Goal: Task Accomplishment & Management: Manage account settings

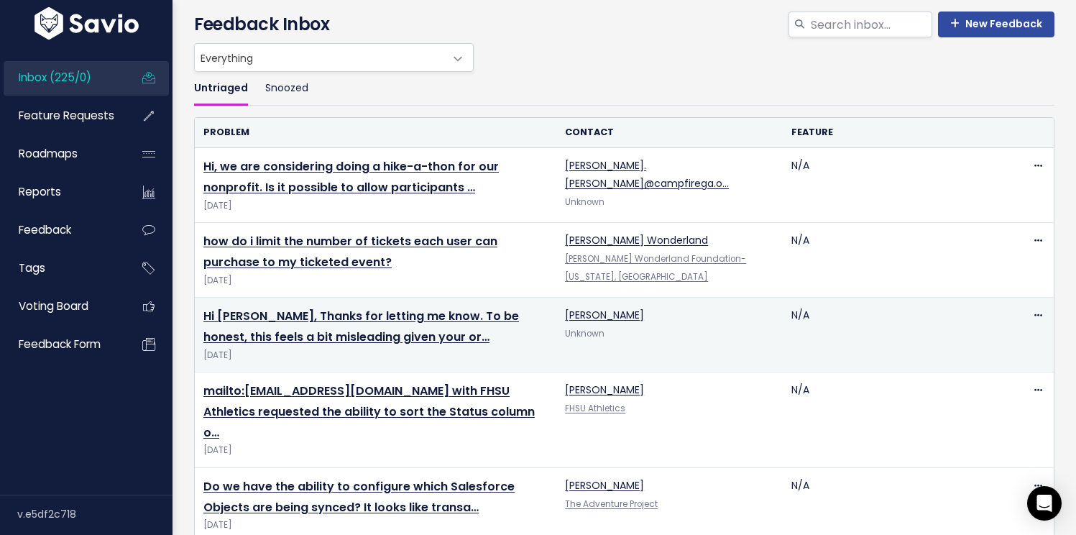
scroll to position [79, 0]
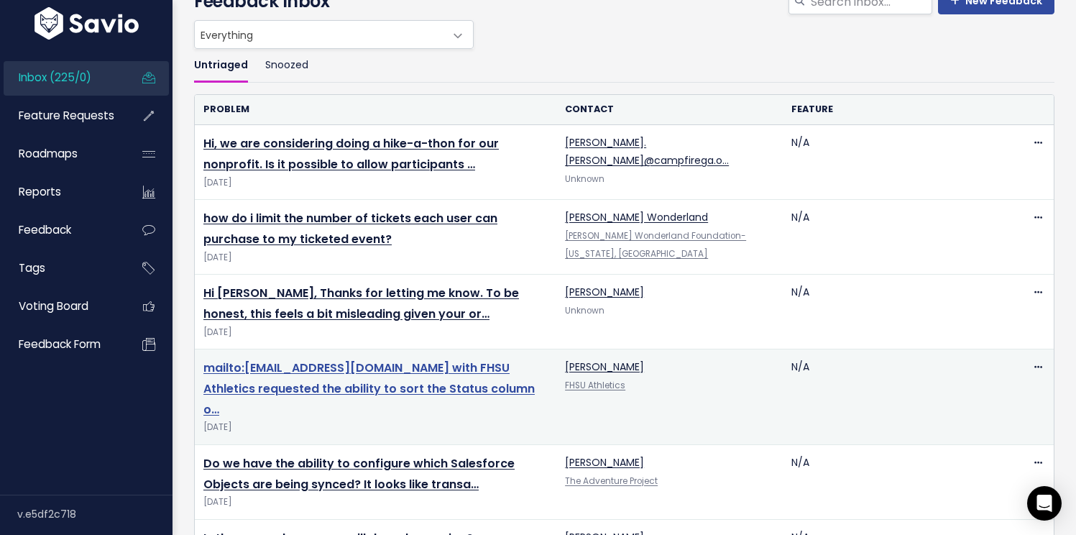
click at [401, 374] on link "mailto:[EMAIL_ADDRESS][DOMAIN_NAME] with FHSU Athletics requested the ability t…" at bounding box center [368, 388] width 331 height 58
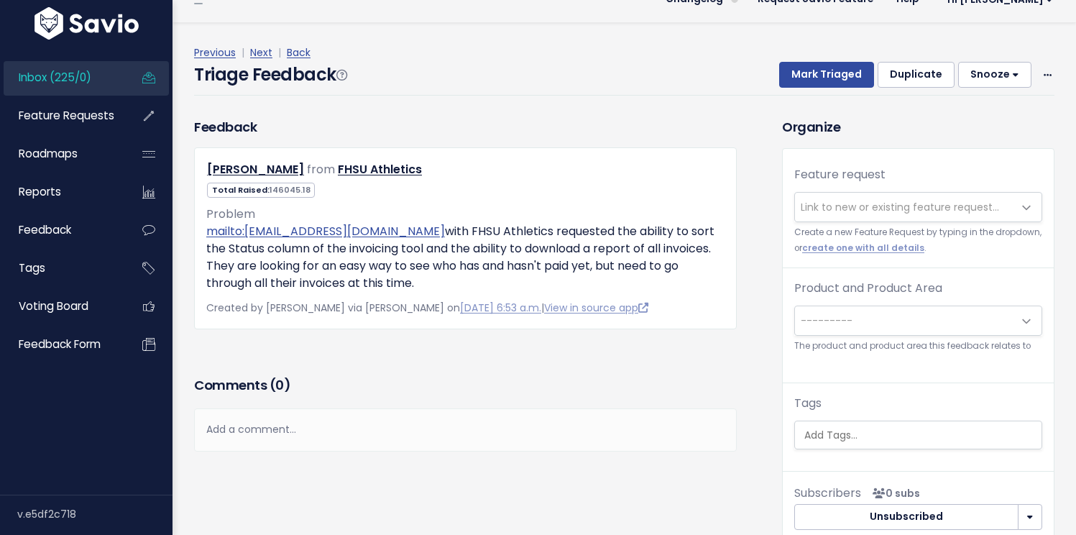
scroll to position [47, 0]
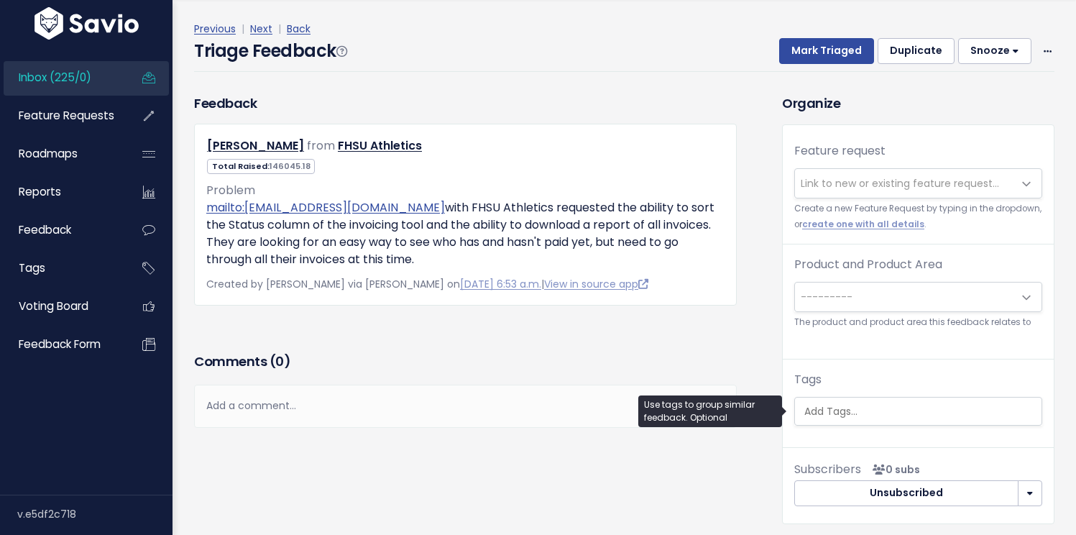
click at [875, 414] on input "search" at bounding box center [919, 411] width 243 height 15
click at [880, 381] on div "Tags" at bounding box center [918, 398] width 248 height 55
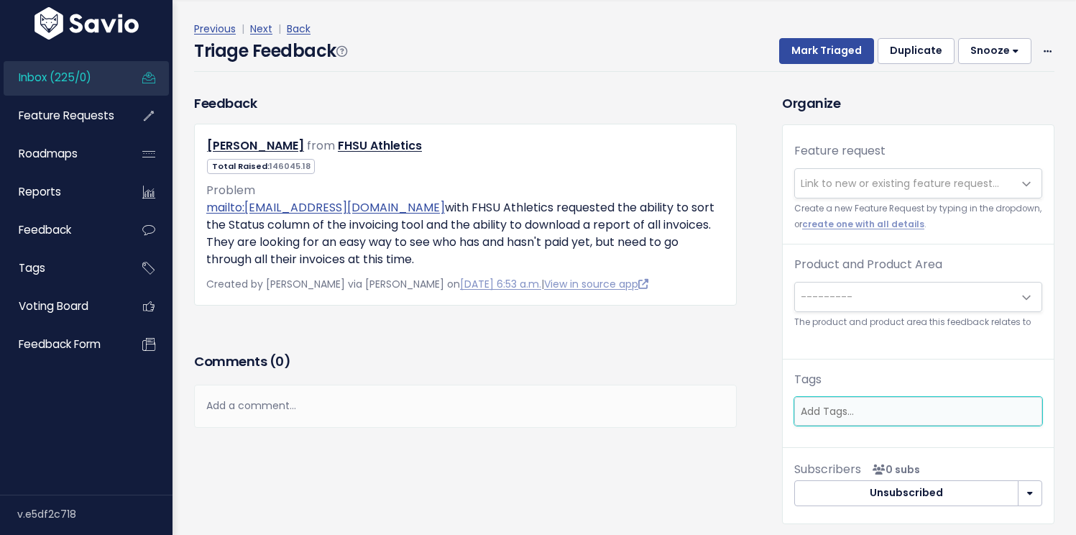
click at [879, 406] on input "search" at bounding box center [916, 411] width 243 height 15
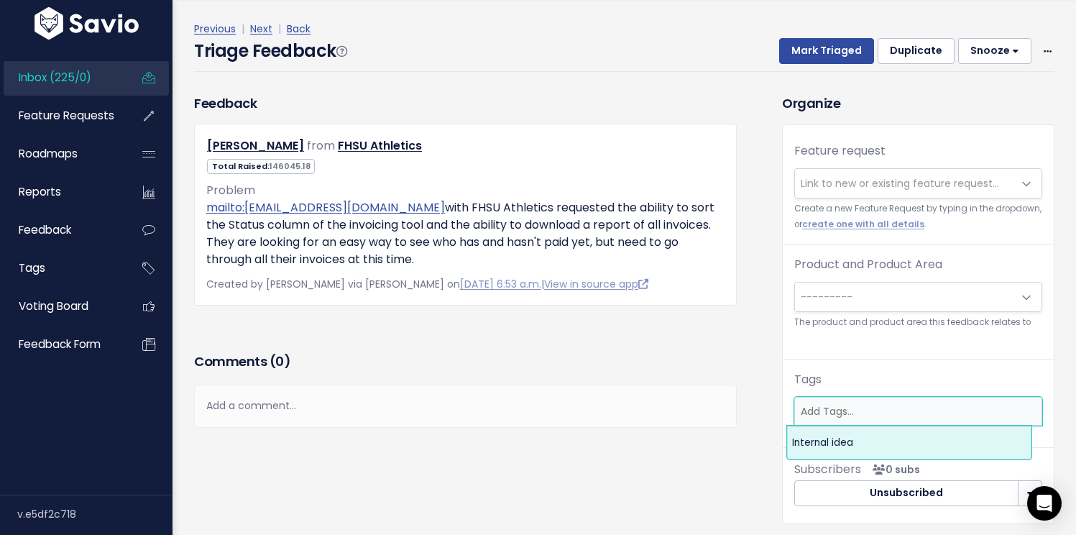
type input "f"
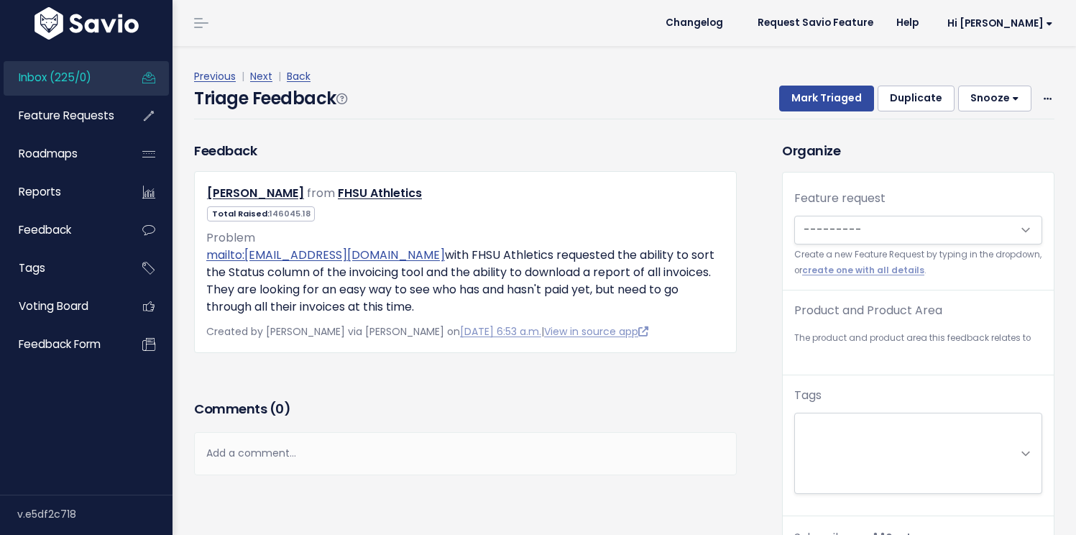
scroll to position [47, 0]
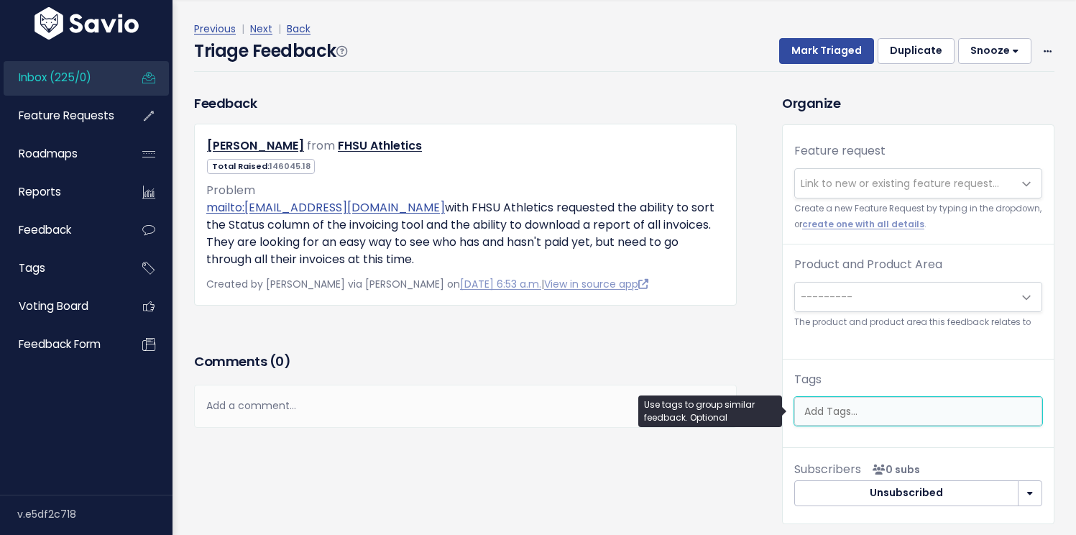
click at [849, 417] on input "search" at bounding box center [919, 411] width 243 height 15
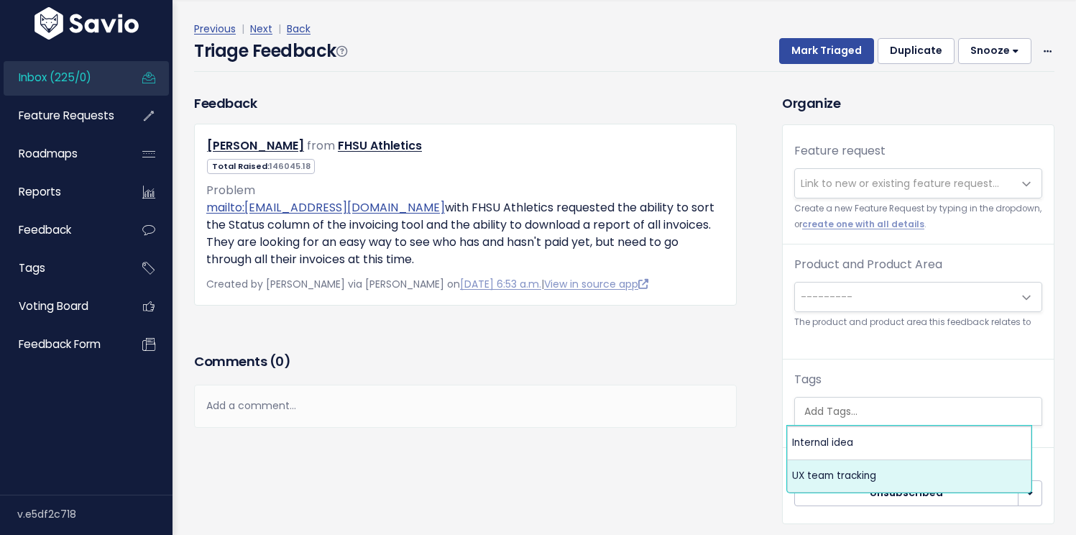
select select "13789"
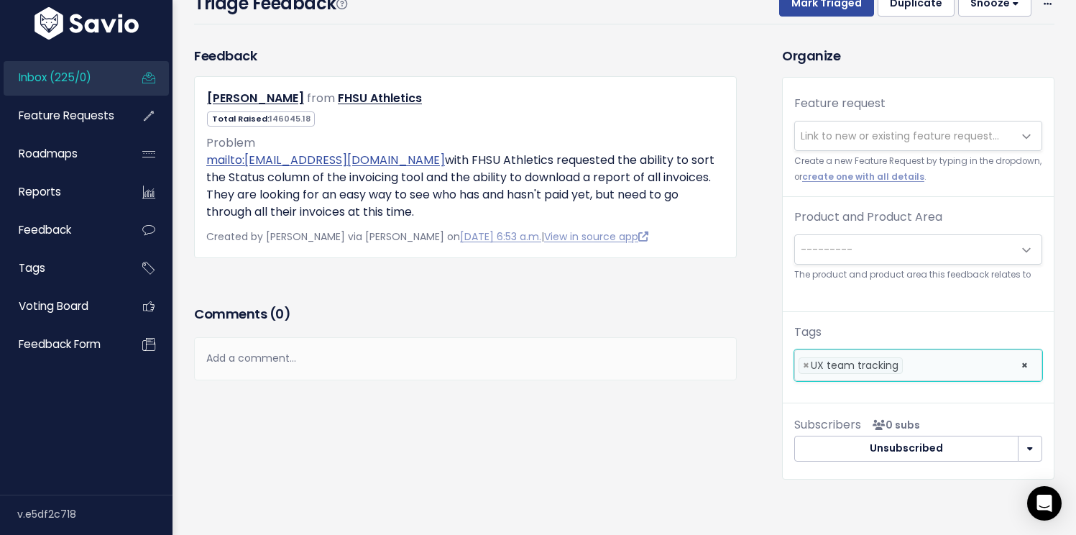
click at [715, 319] on h3 "Comments ( 0 )" at bounding box center [465, 314] width 543 height 20
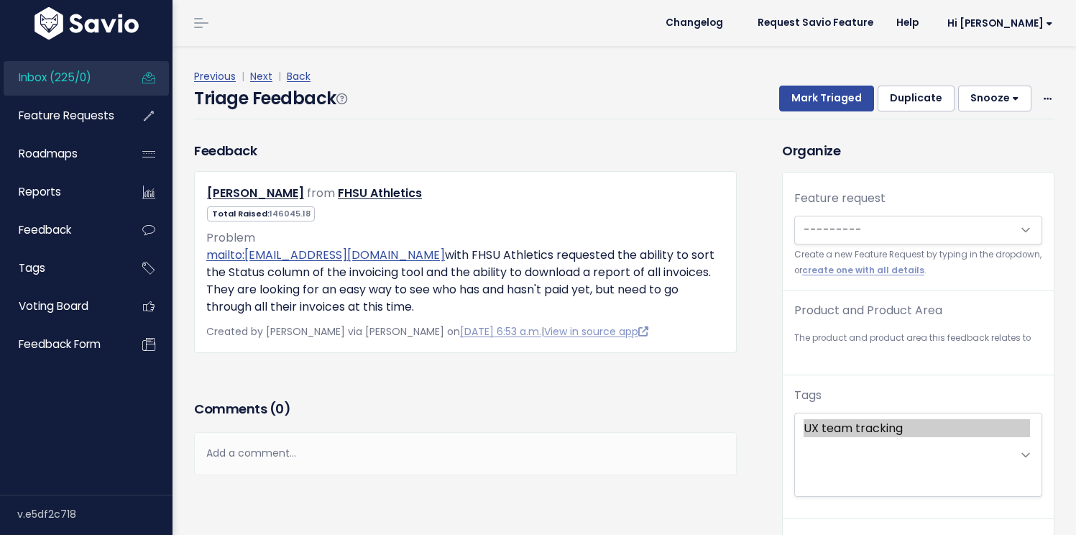
scroll to position [96, 0]
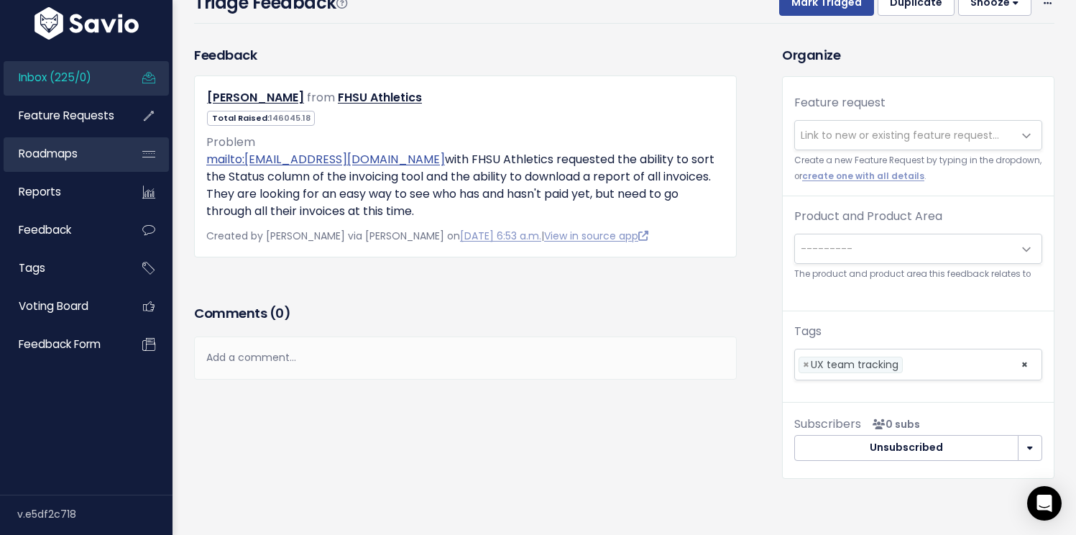
click at [97, 159] on link "Roadmaps" at bounding box center [62, 153] width 116 height 33
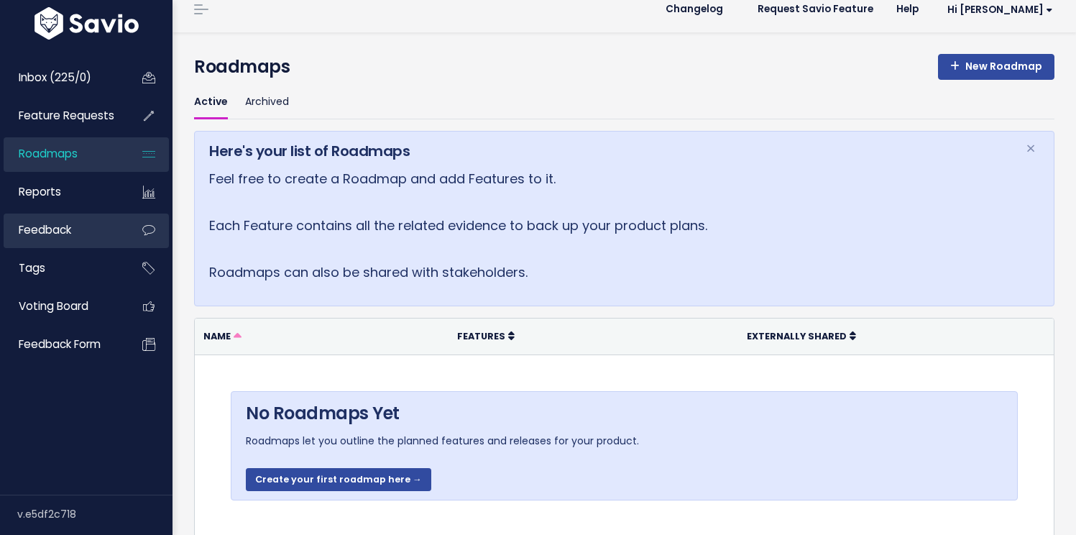
scroll to position [18, 0]
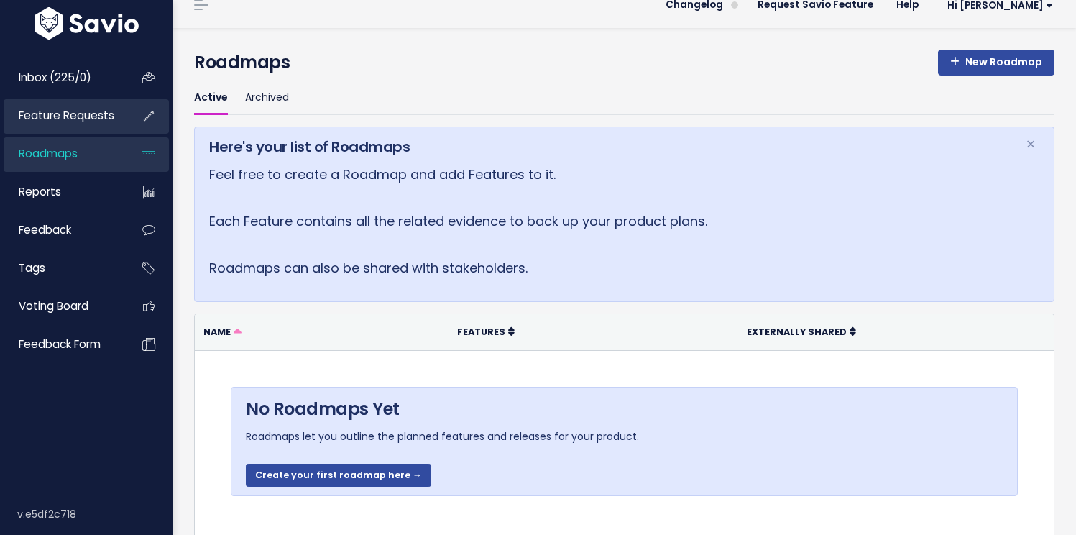
click at [54, 127] on link "Feature Requests" at bounding box center [62, 115] width 116 height 33
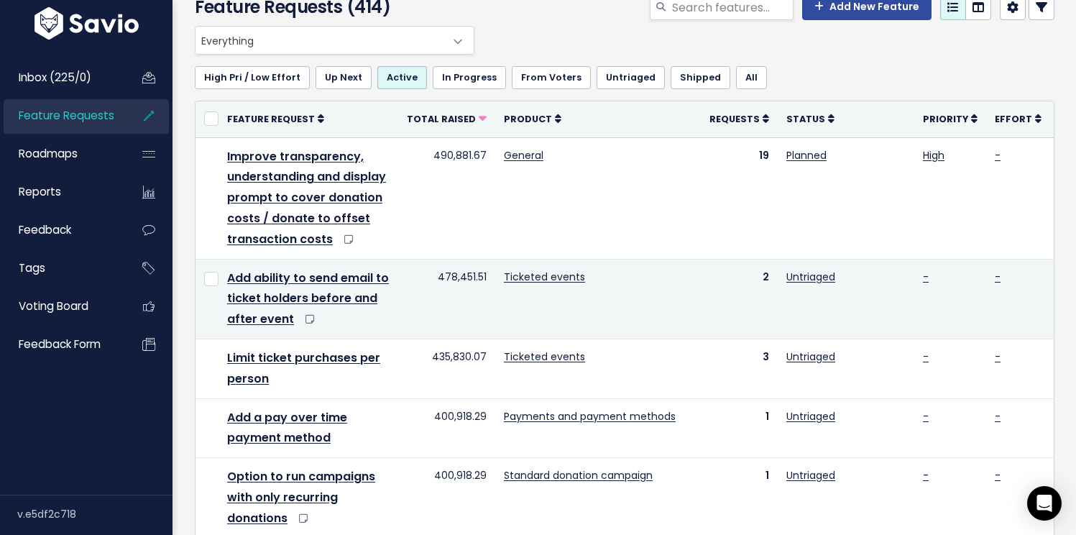
scroll to position [75, 0]
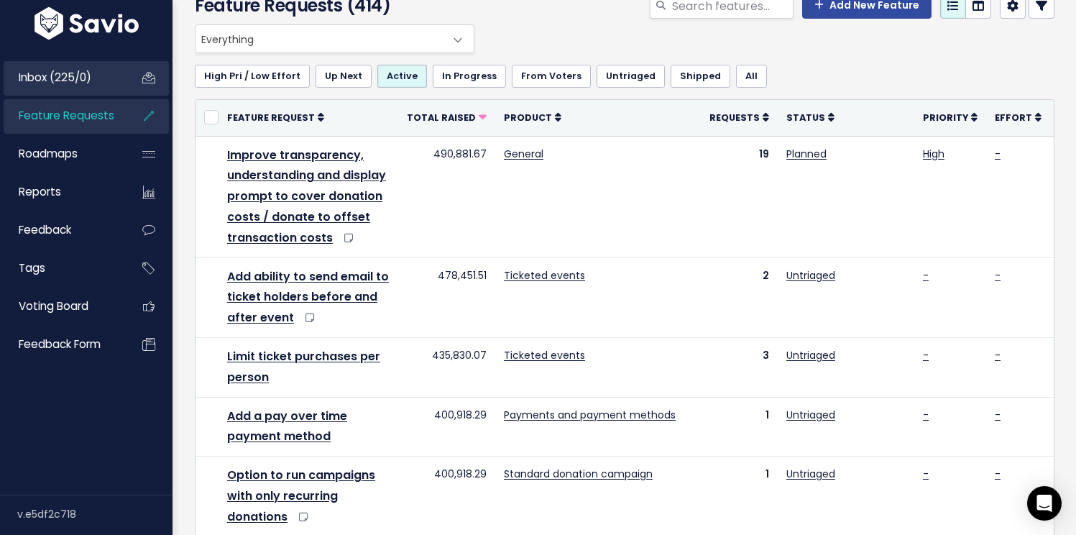
click at [102, 86] on link "Inbox (225/0)" at bounding box center [62, 77] width 116 height 33
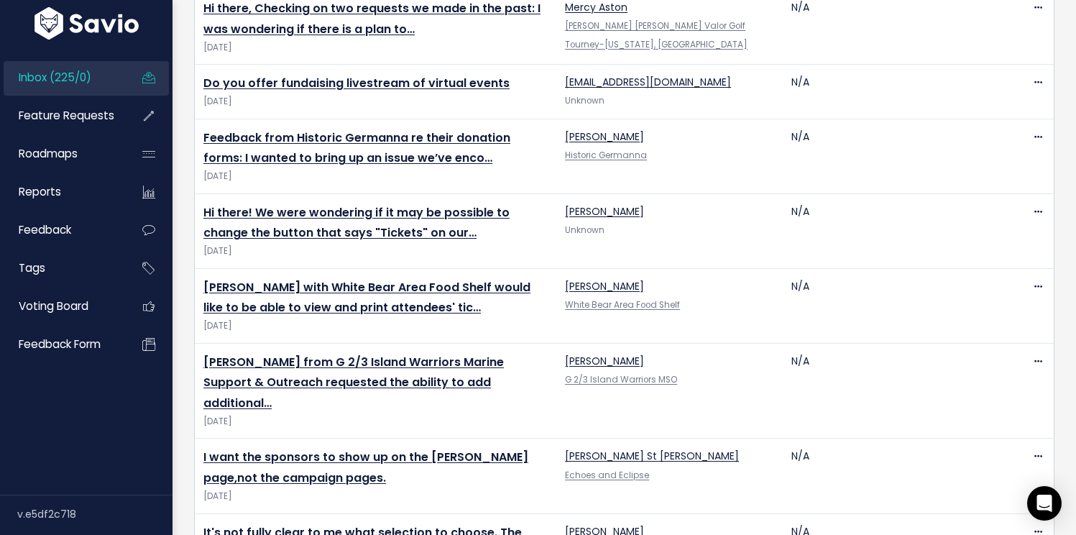
scroll to position [3397, 0]
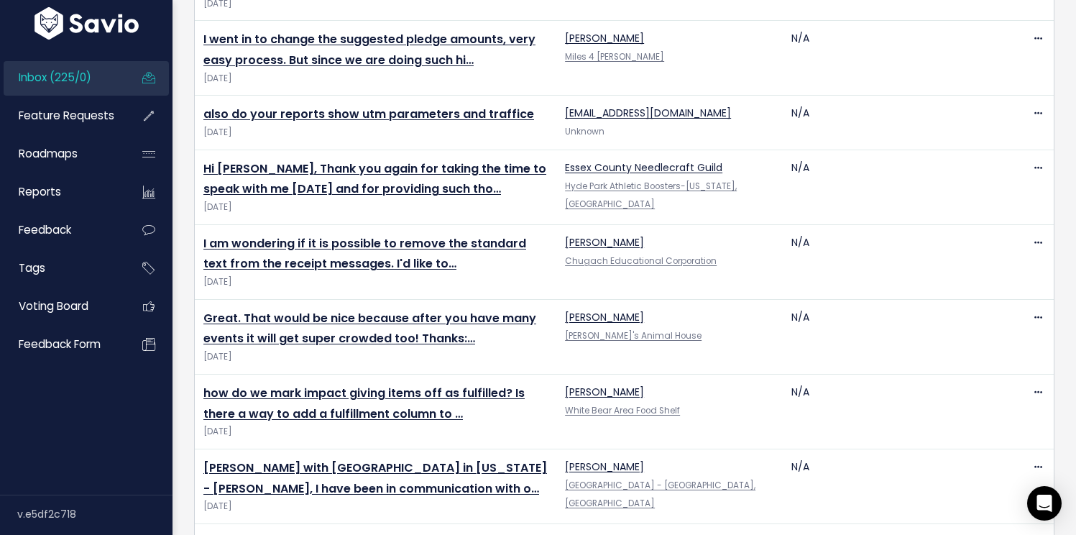
scroll to position [1761, 0]
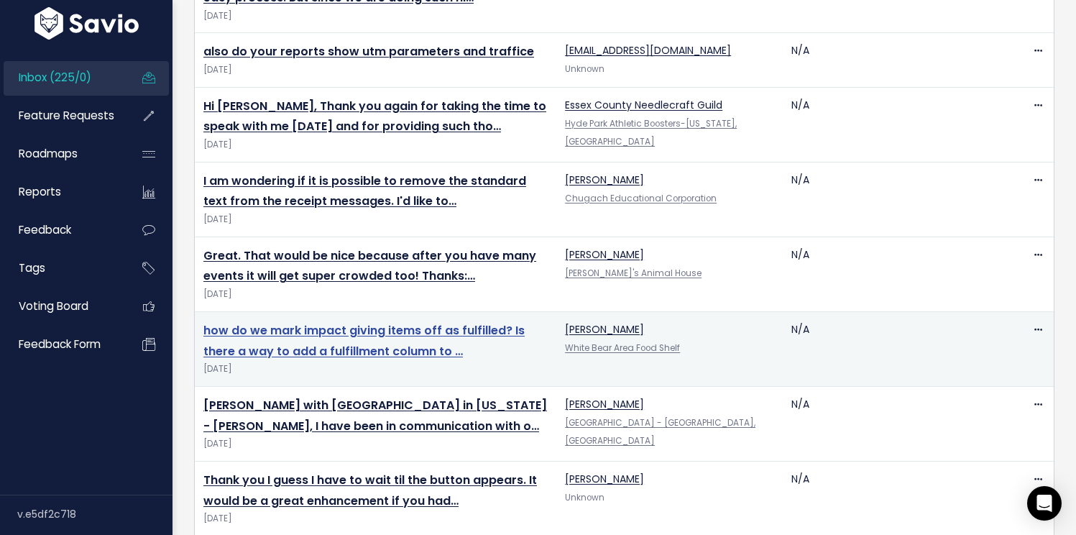
click at [384, 322] on link "how do we mark impact giving items off as fulfilled? Is there a way to add a fu…" at bounding box center [363, 340] width 321 height 37
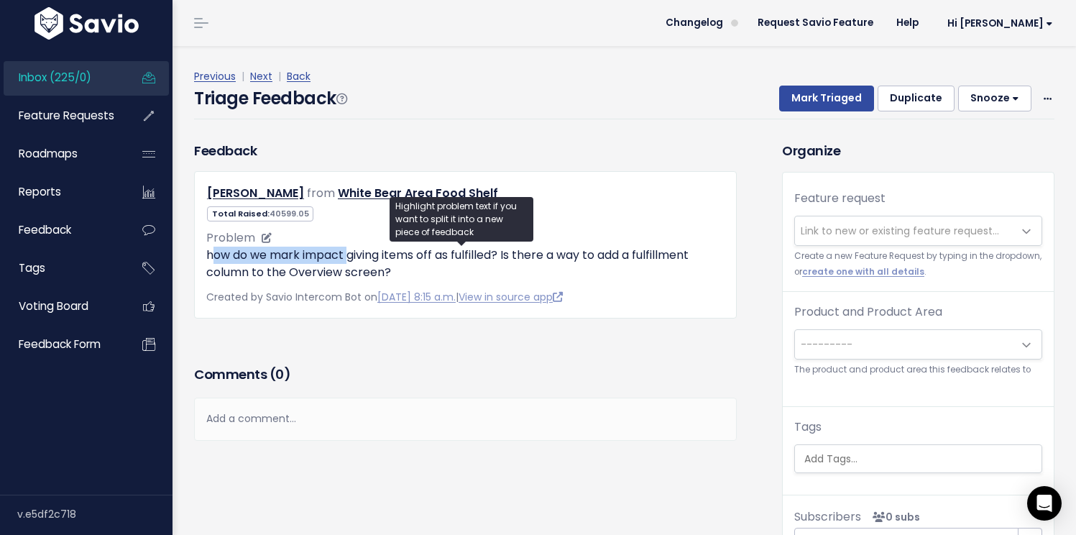
drag, startPoint x: 210, startPoint y: 258, endPoint x: 349, endPoint y: 247, distance: 139.1
click at [349, 247] on p "how do we mark impact giving items off as fulfilled? Is there a way to add a fu…" at bounding box center [465, 263] width 518 height 34
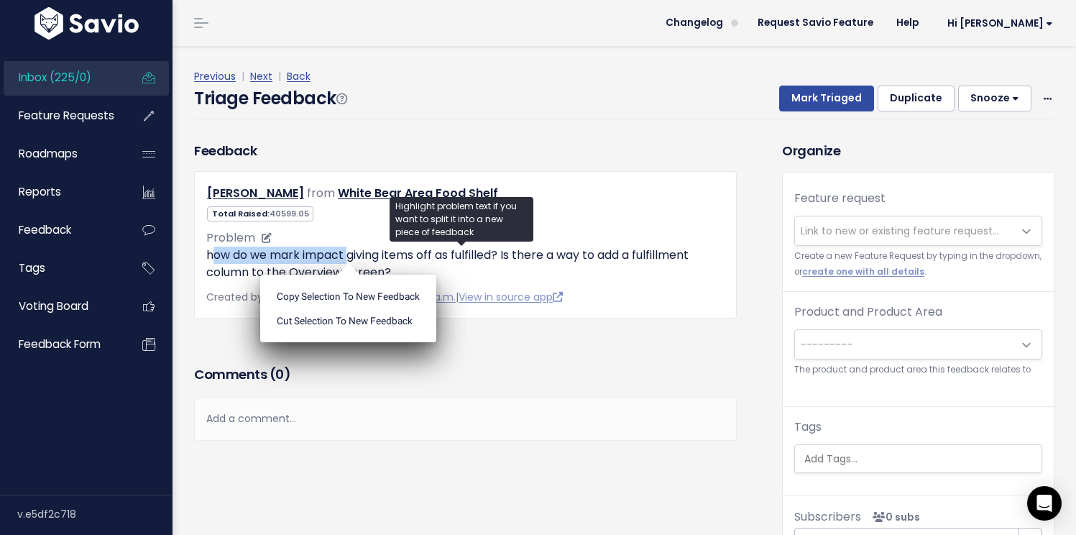
click at [352, 251] on p "how do we mark impact giving items off as fulfilled? Is there a way to add a fu…" at bounding box center [465, 263] width 518 height 34
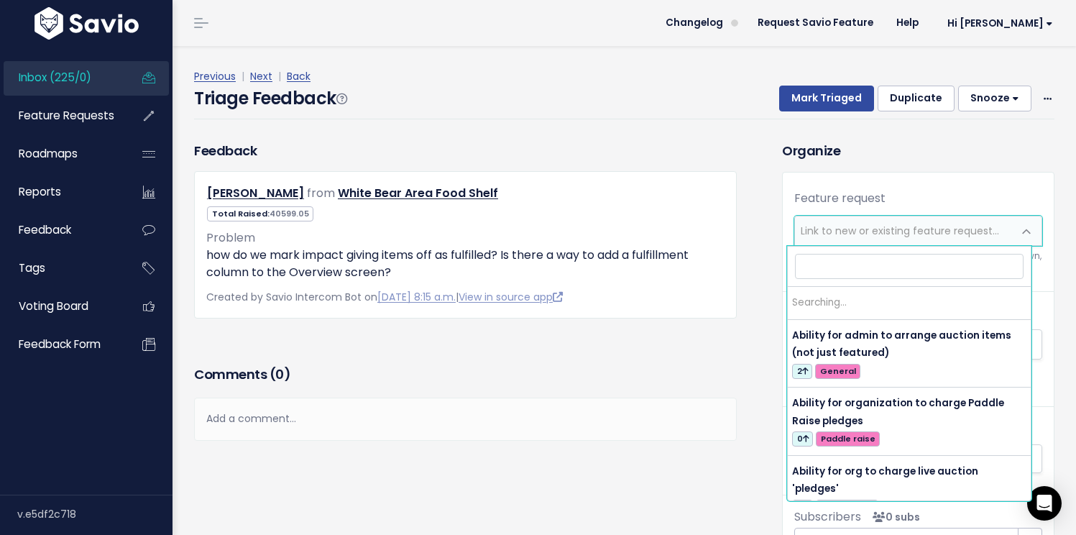
click at [854, 239] on span "Link to new or existing feature request..." at bounding box center [904, 230] width 218 height 29
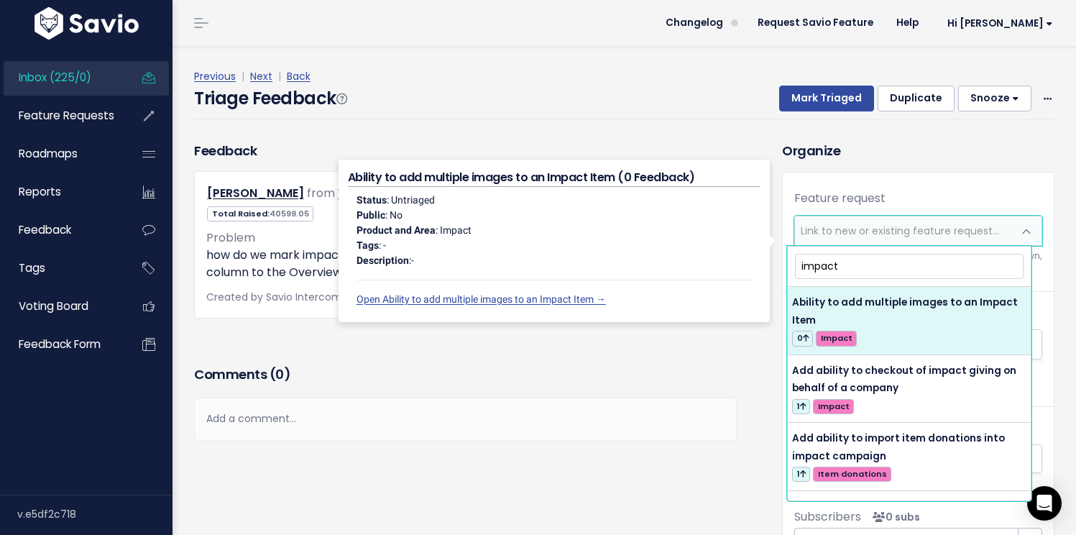
type input "impact"
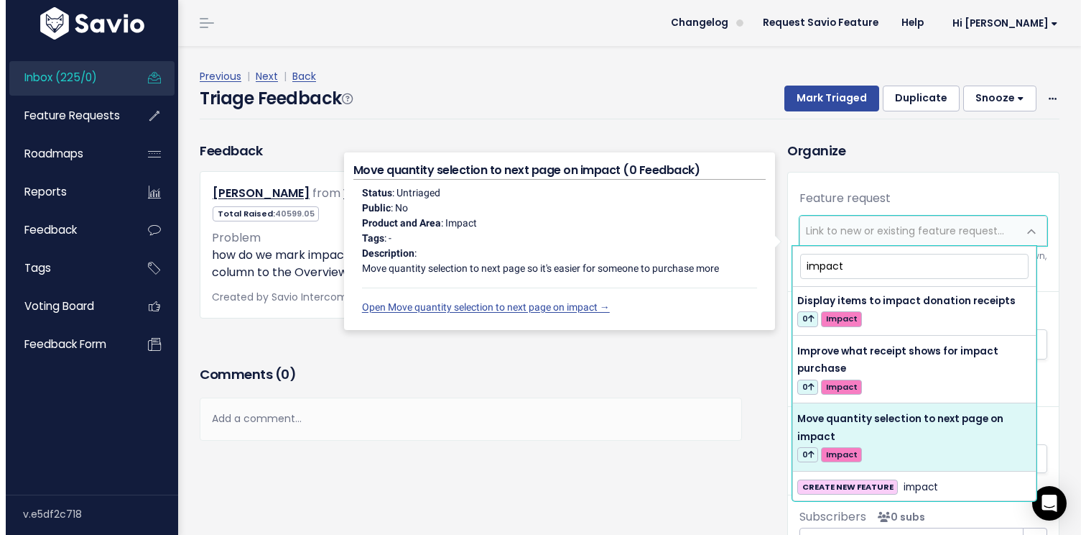
scroll to position [716, 0]
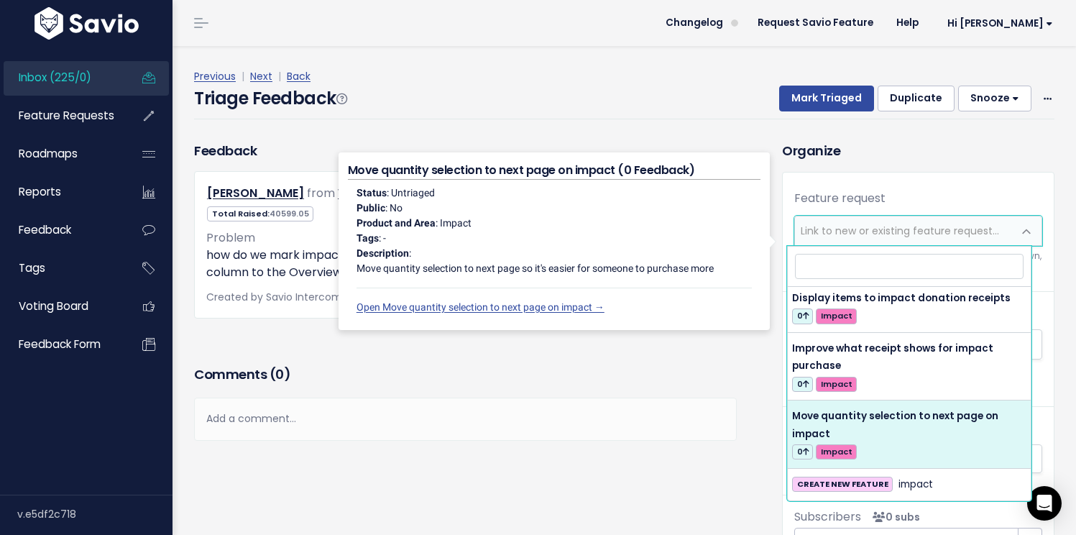
click at [610, 119] on div "Triage Feedback Mark Triaged Duplicate Snooze 1 day 3 days 7 days 14 days Edit …" at bounding box center [624, 103] width 860 height 34
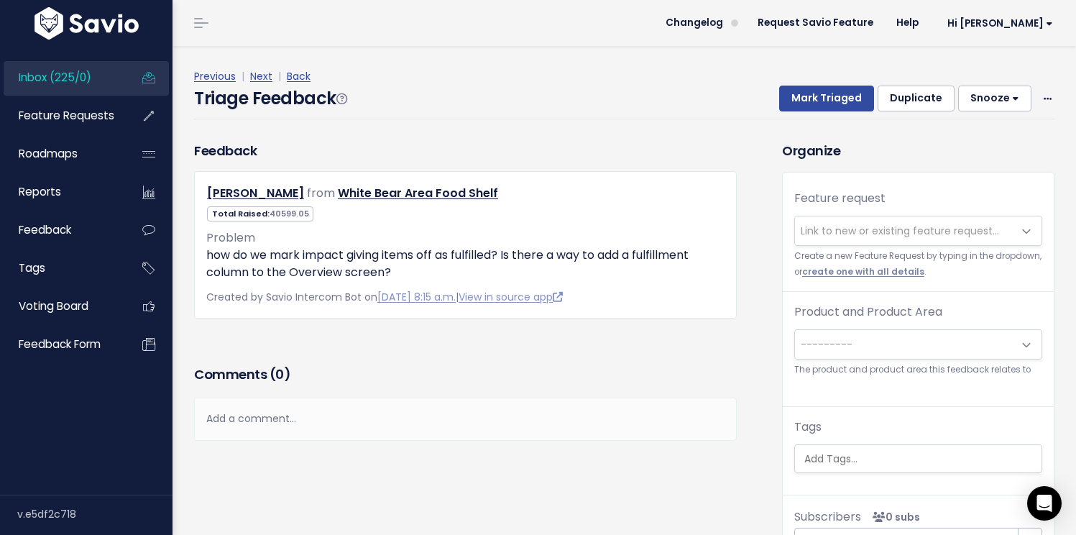
click at [900, 272] on link "create one with all details" at bounding box center [863, 271] width 122 height 11
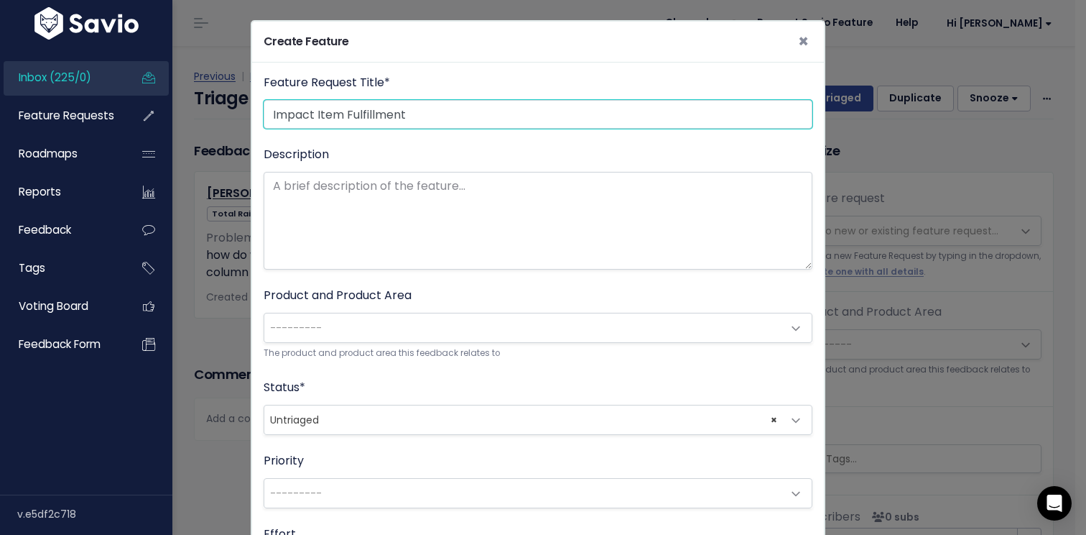
click at [264, 116] on input "Impact Item Fulfillment" at bounding box center [538, 114] width 549 height 29
click at [447, 111] on input "Create Impact Item Fulfillment" at bounding box center [538, 114] width 549 height 29
type input "Create Impact Item Fulfillment"
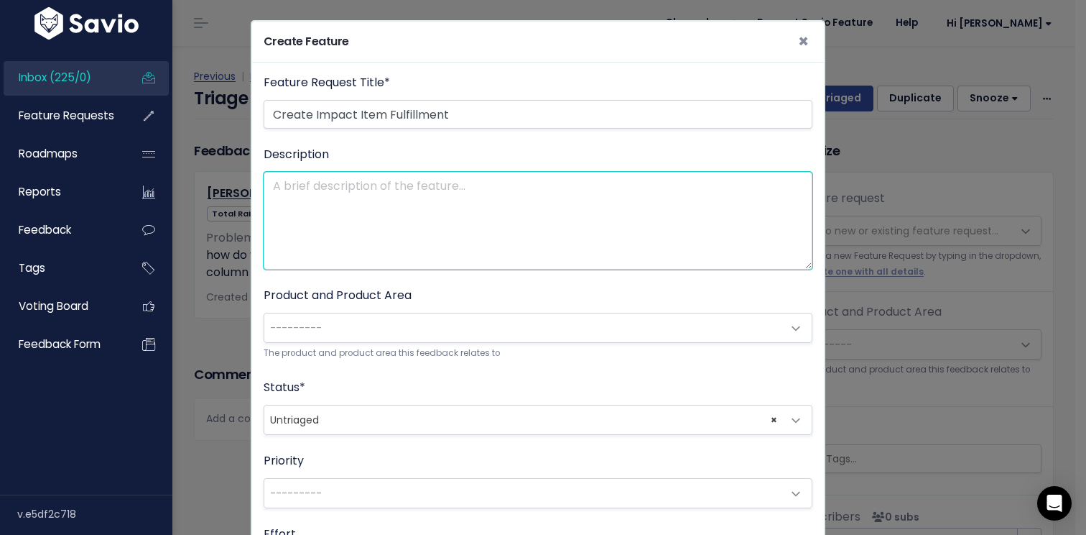
click at [427, 198] on textarea "Description" at bounding box center [538, 221] width 549 height 98
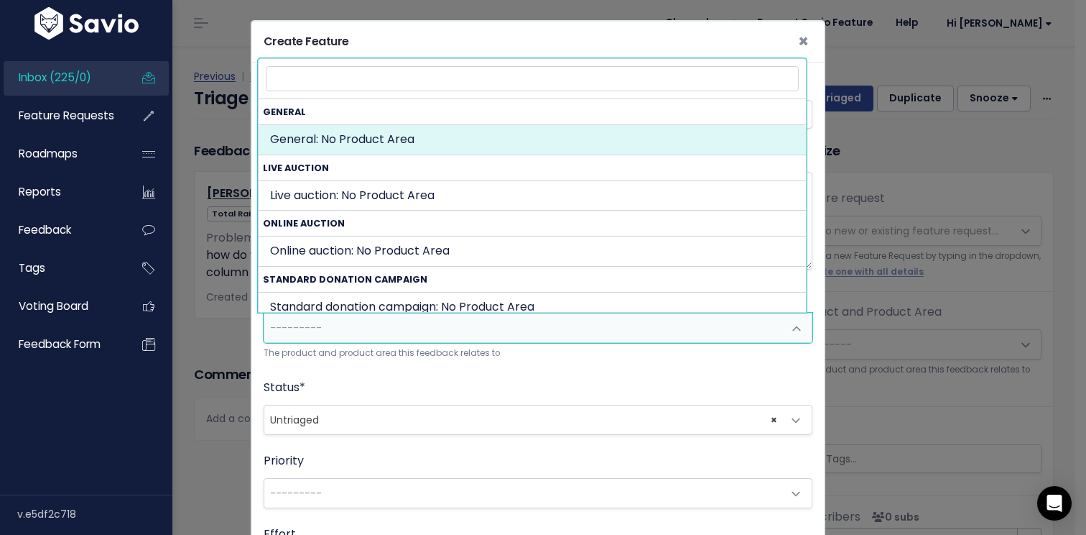
click at [439, 338] on span "---------" at bounding box center [523, 327] width 519 height 29
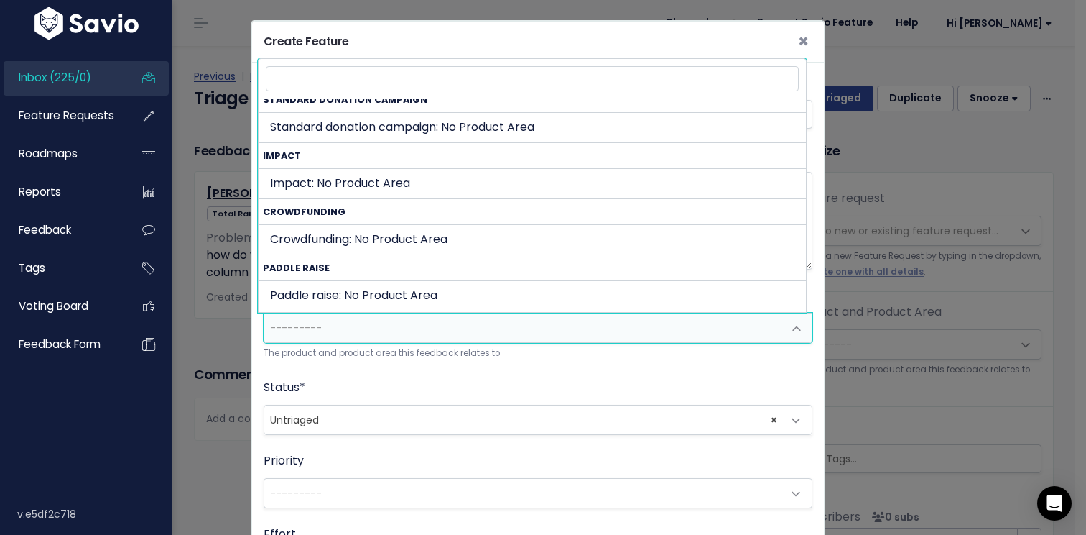
scroll to position [187, 0]
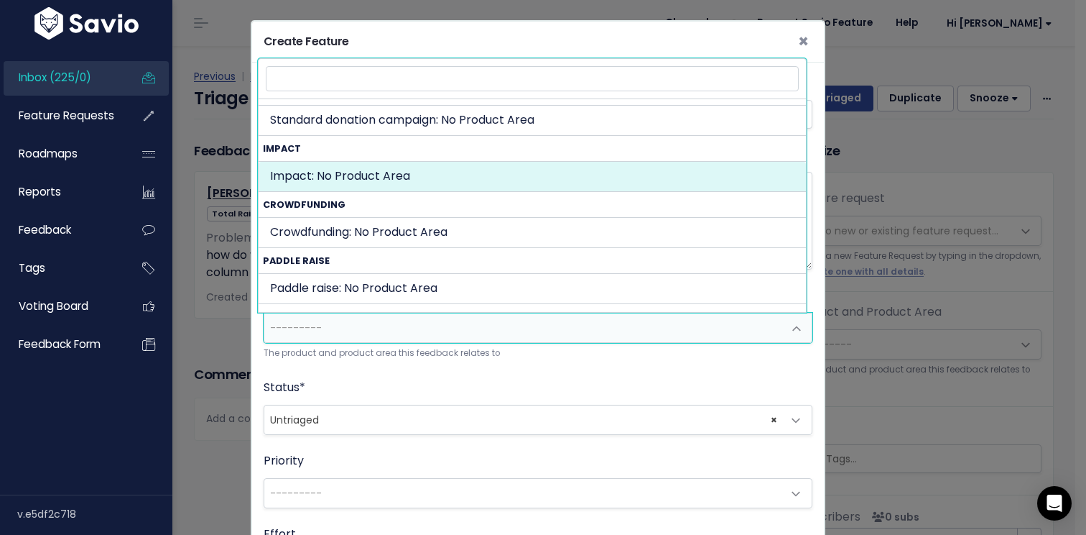
select select "IMPACT:"
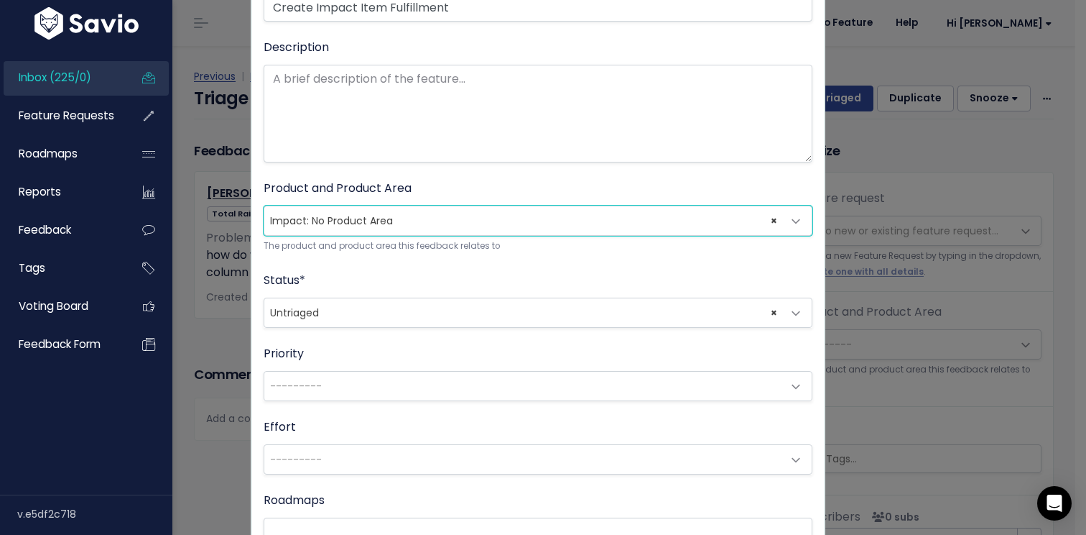
scroll to position [139, 0]
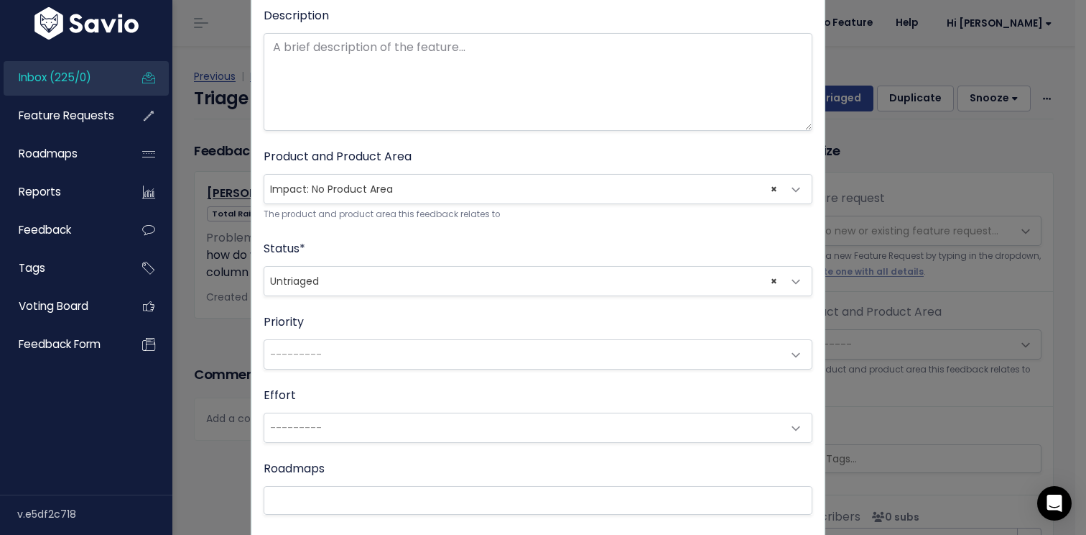
click at [446, 277] on span "× Untriaged" at bounding box center [523, 281] width 519 height 29
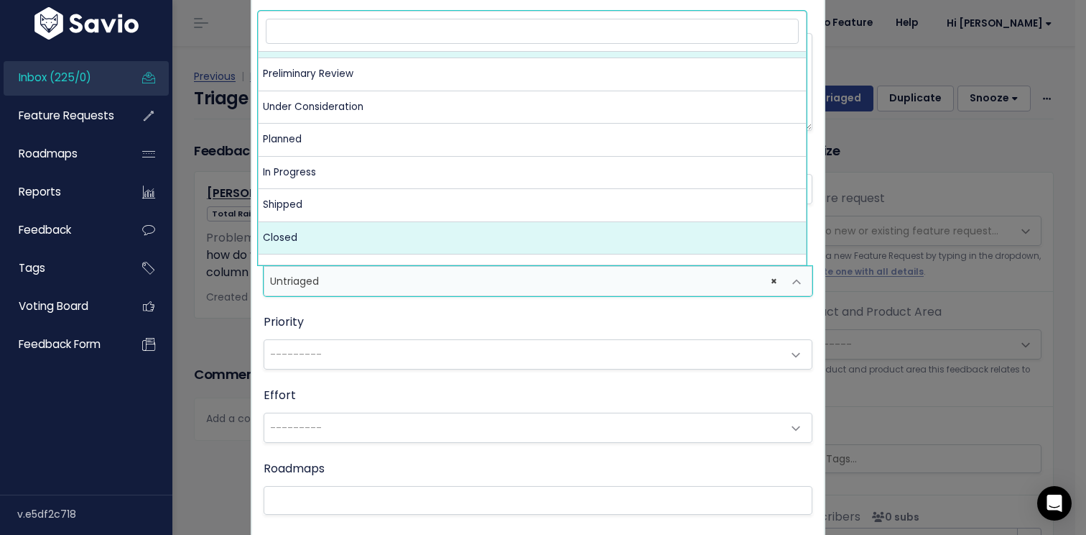
scroll to position [0, 0]
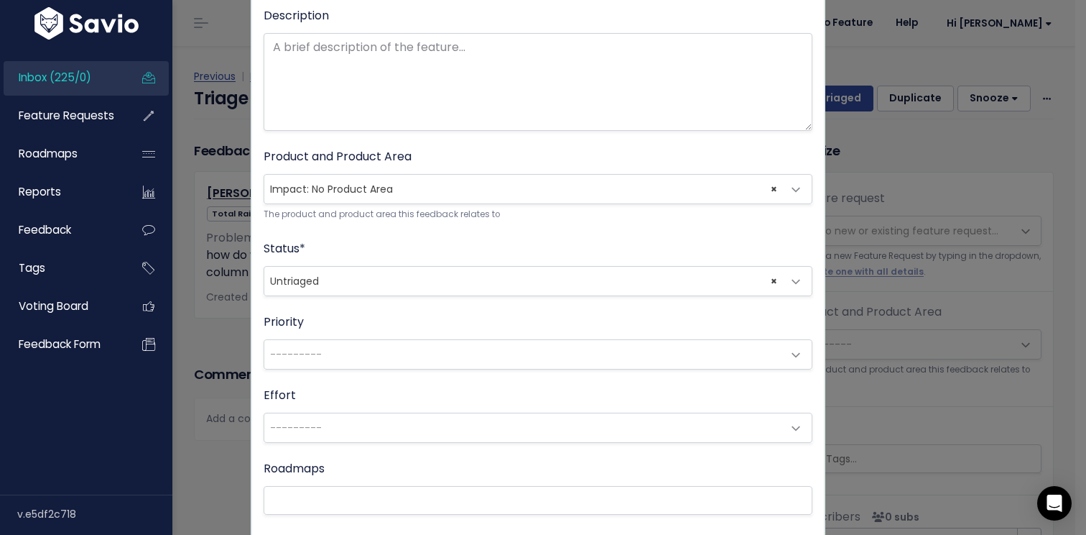
click at [425, 313] on div "Priority --------- Low Medium High ---------" at bounding box center [538, 341] width 549 height 56
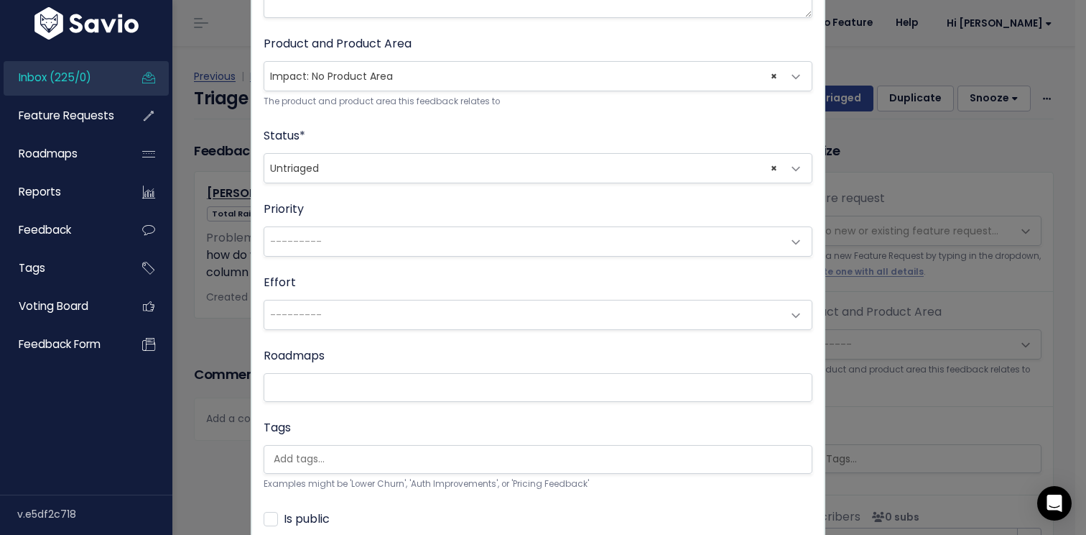
scroll to position [254, 0]
click at [412, 241] on span "---------" at bounding box center [523, 239] width 519 height 29
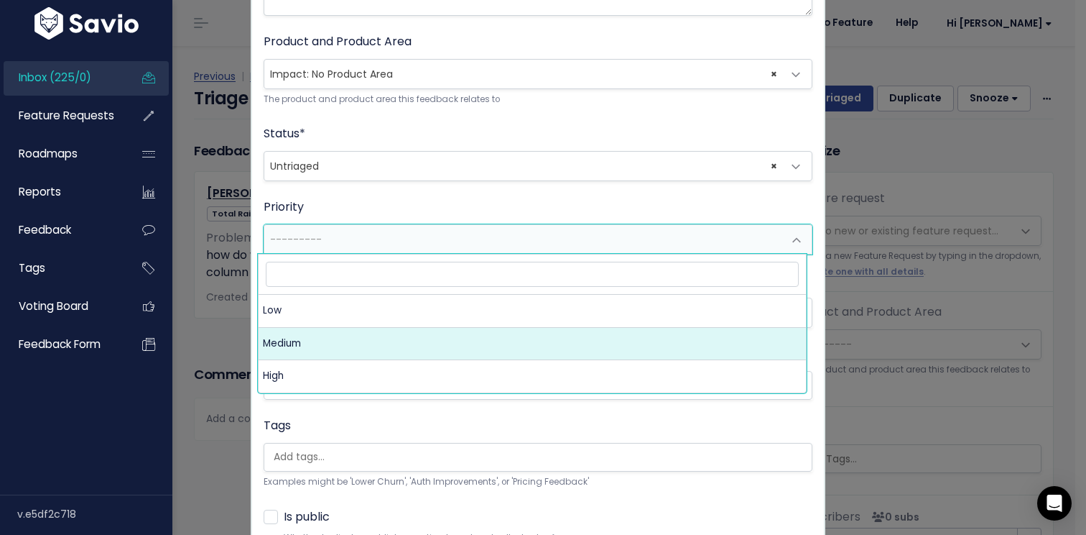
select select "2_MEDIUM"
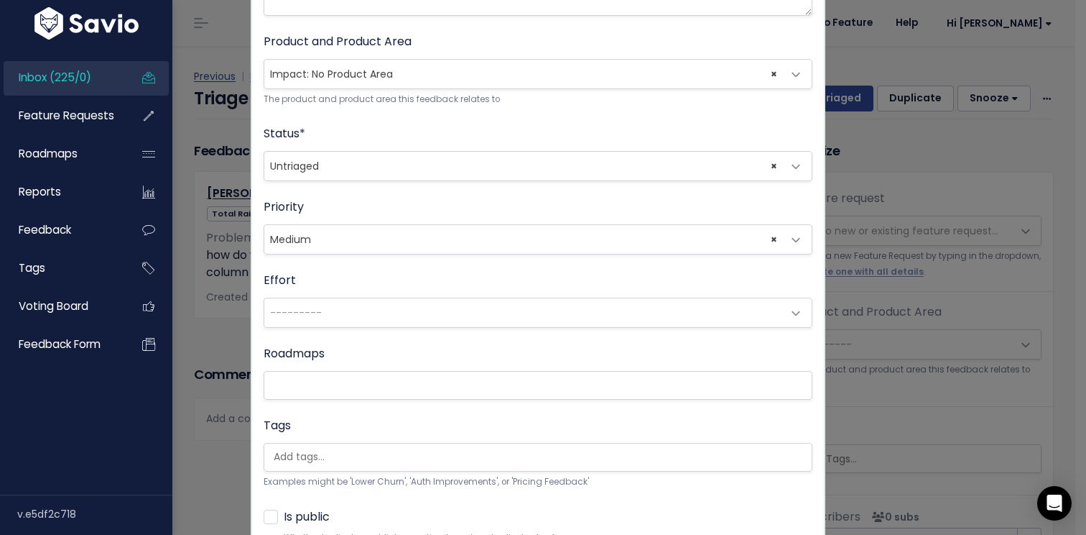
click at [415, 203] on div "Priority --------- Low Medium High × Medium" at bounding box center [538, 226] width 549 height 56
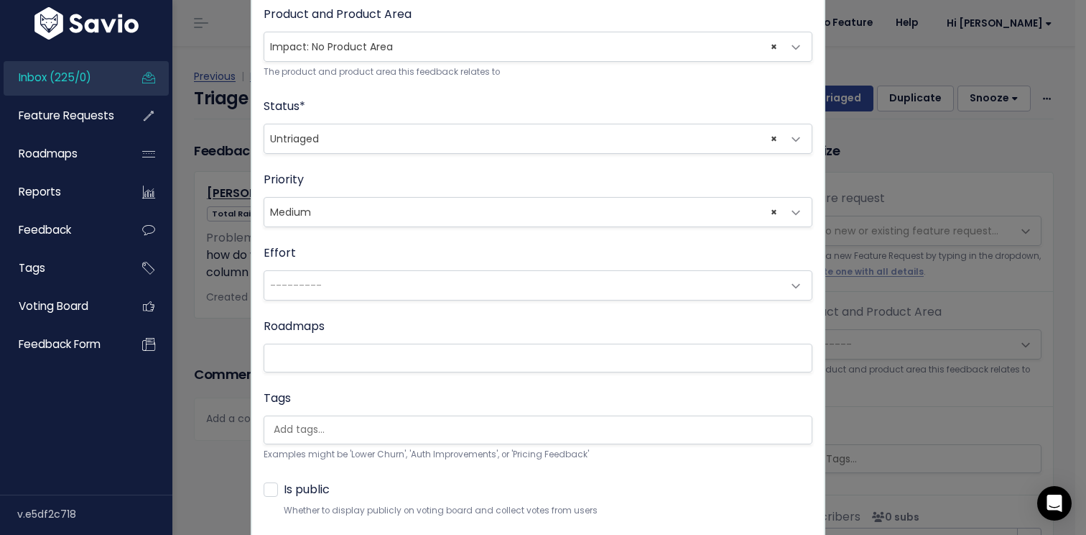
scroll to position [364, 0]
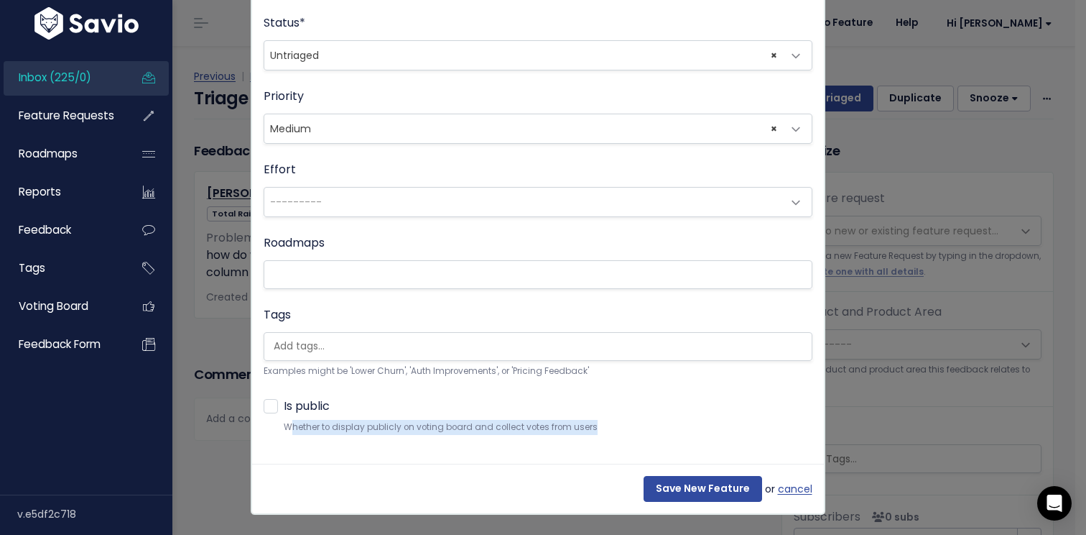
drag, startPoint x: 290, startPoint y: 427, endPoint x: 591, endPoint y: 426, distance: 301.1
click at [591, 426] on small "Whether to display publicly on voting board and collect votes from users When p…" at bounding box center [548, 427] width 529 height 15
click at [590, 426] on small "Whether to display publicly on voting board and collect votes from users When p…" at bounding box center [548, 427] width 529 height 15
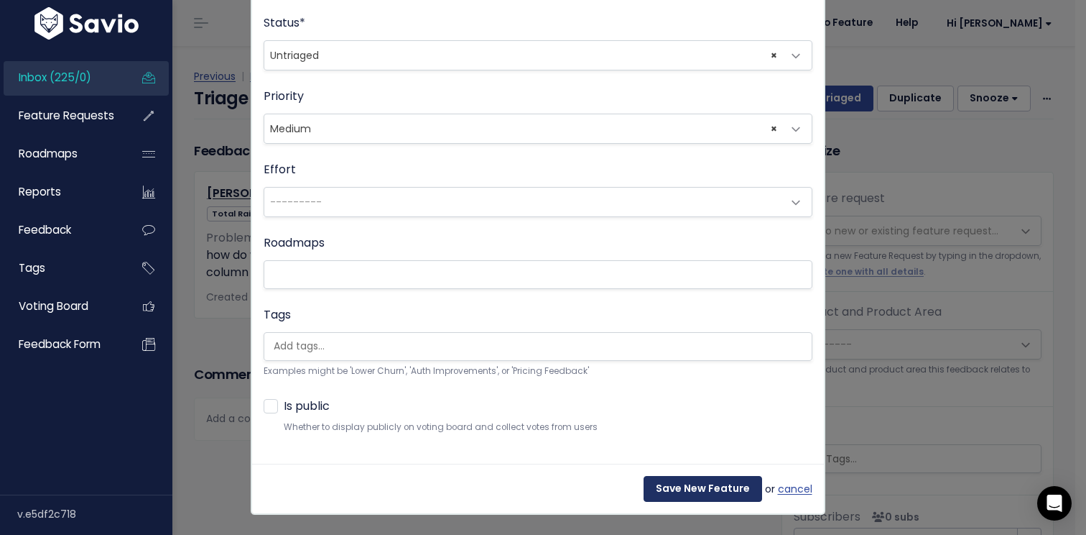
click at [671, 494] on input "Save New Feature" at bounding box center [703, 489] width 119 height 26
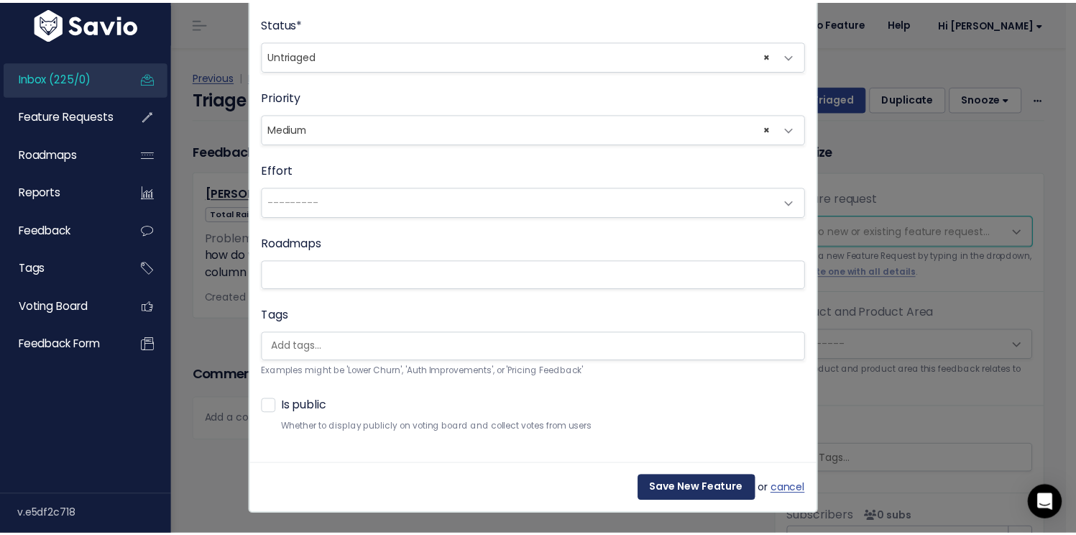
scroll to position [0, 0]
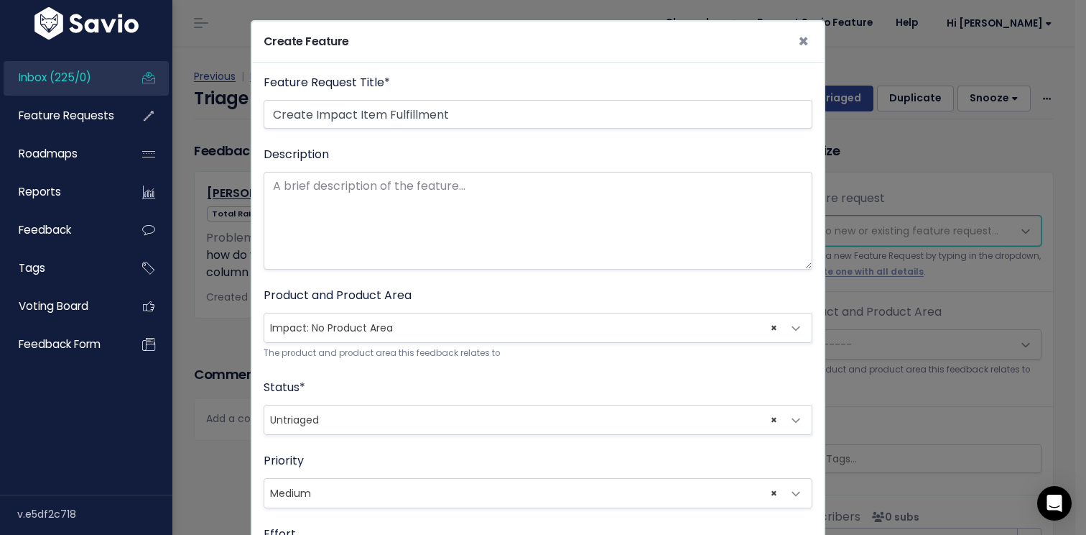
select select "63484"
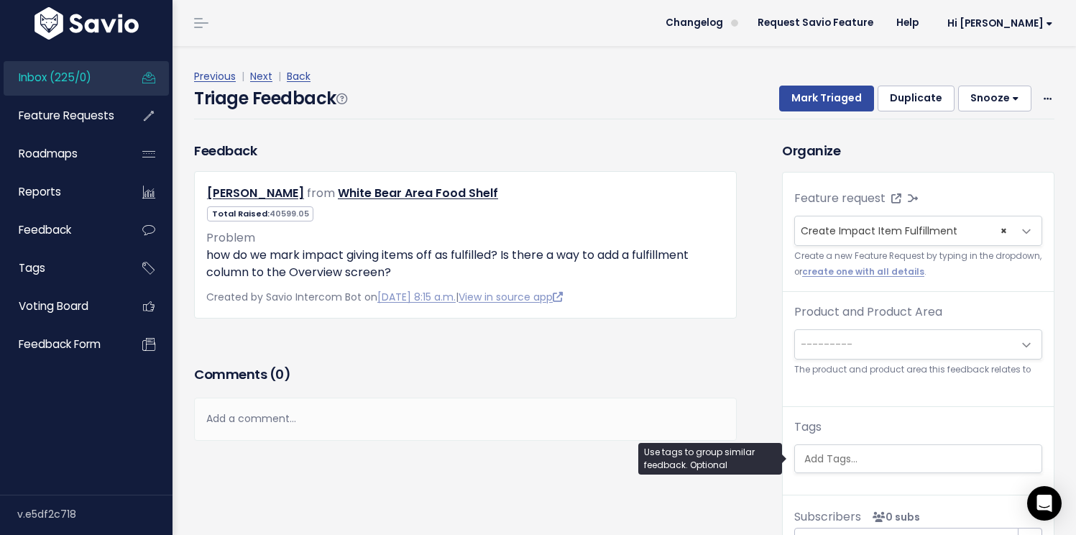
click at [843, 461] on input "search" at bounding box center [919, 458] width 243 height 15
click at [727, 284] on div "Amy McMillen from White Bear Area Food Shelf" at bounding box center [465, 244] width 543 height 147
click at [856, 452] on input "search" at bounding box center [916, 458] width 243 height 15
click at [737, 394] on div "Comments ( 0 ) Add a comment... | | | | Add a comment... xxxxxxxxxx These are n…" at bounding box center [465, 400] width 564 height 78
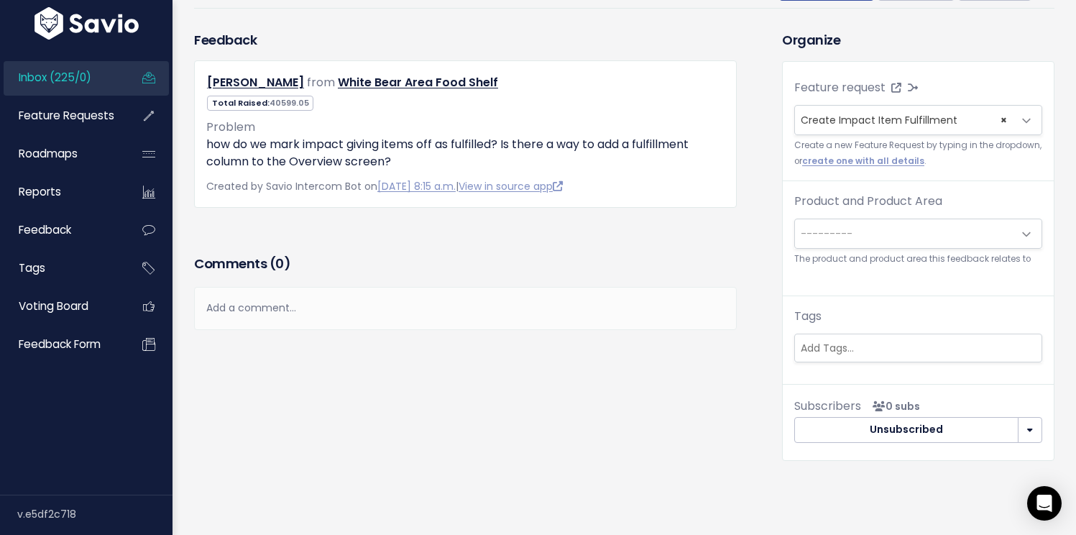
scroll to position [0, 0]
click at [868, 241] on span "---------" at bounding box center [904, 234] width 218 height 29
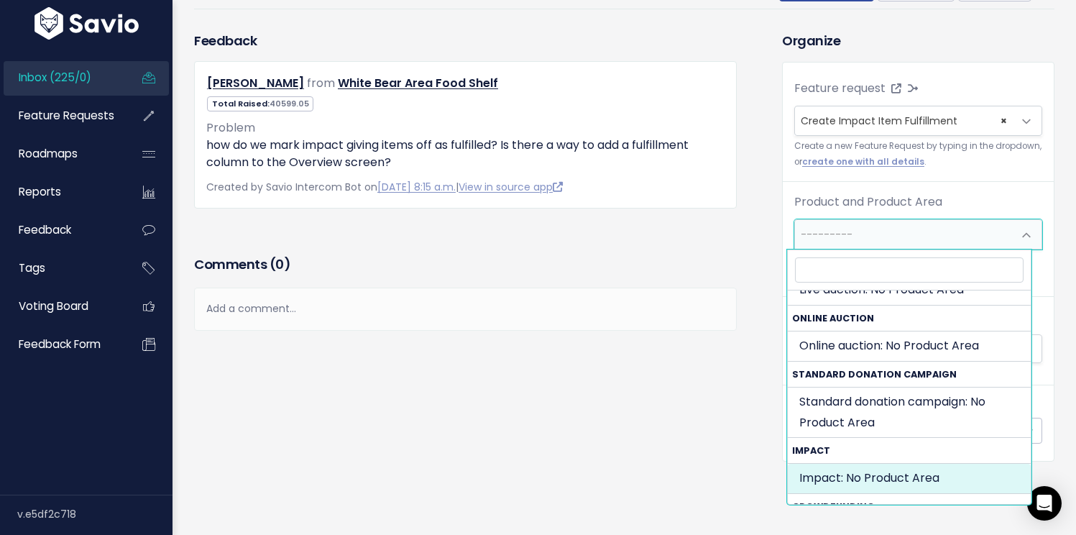
scroll to position [185, 0]
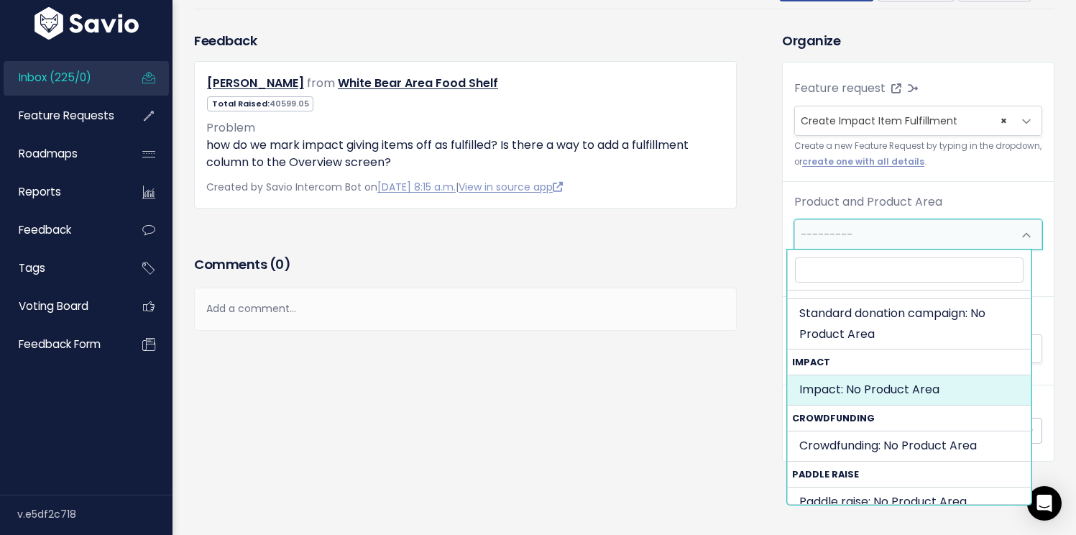
select select "IMPACT:"
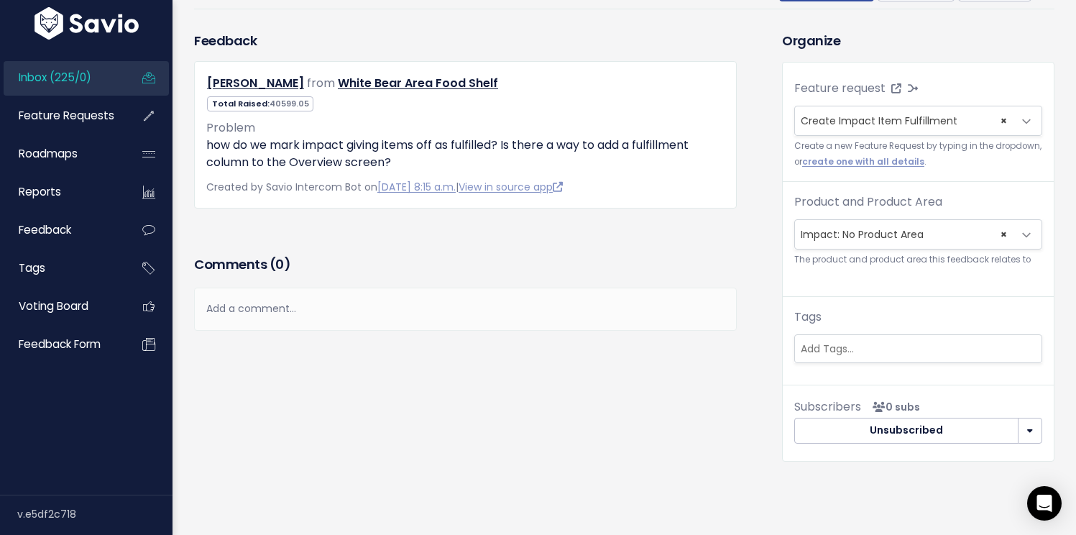
click at [732, 351] on div "Comments ( 0 ) Add a comment... | | | | Add a comment... xxxxxxxxxx These are n…" at bounding box center [465, 312] width 564 height 121
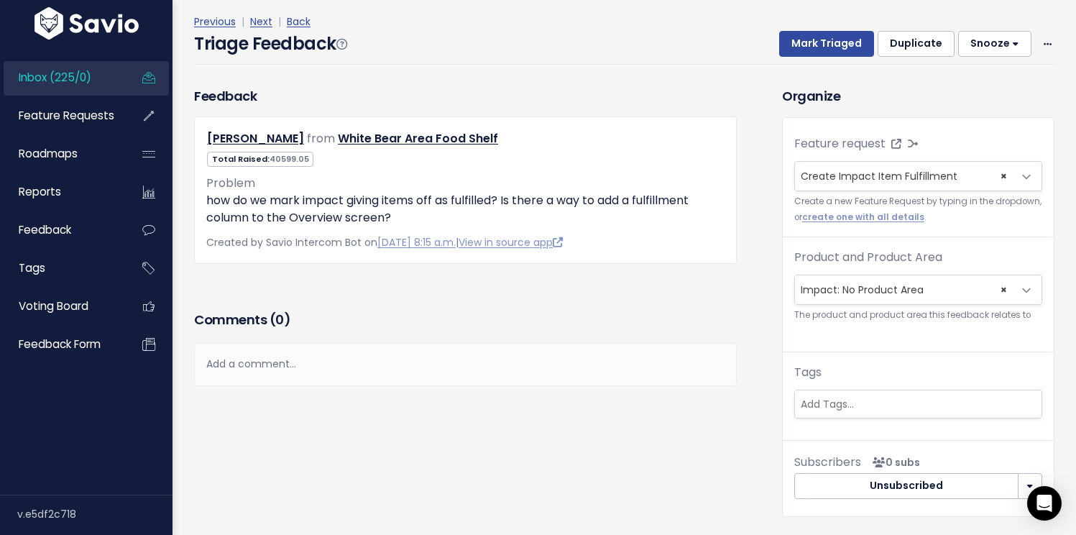
scroll to position [0, 0]
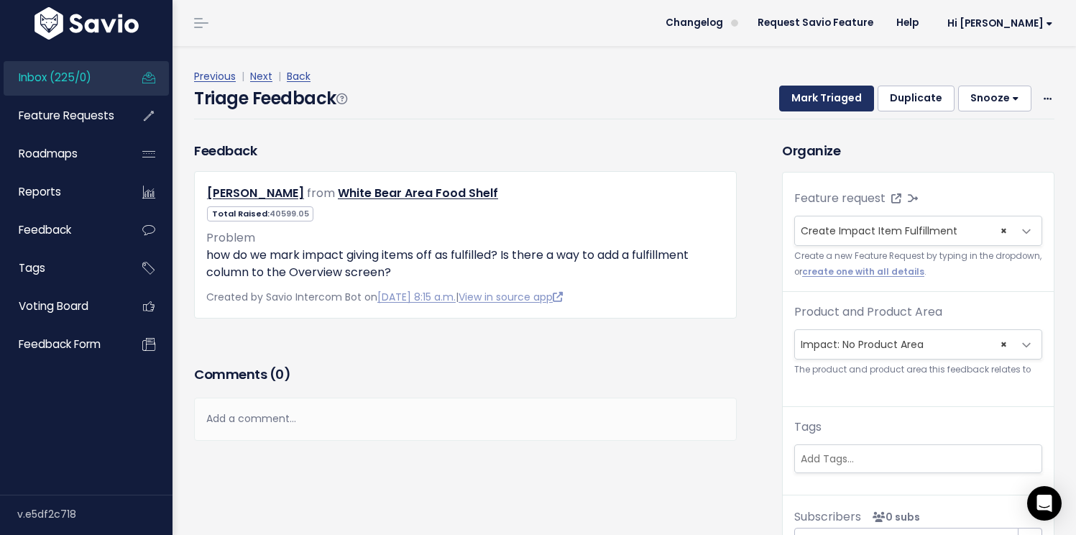
click at [818, 97] on button "Mark Triaged" at bounding box center [826, 99] width 95 height 26
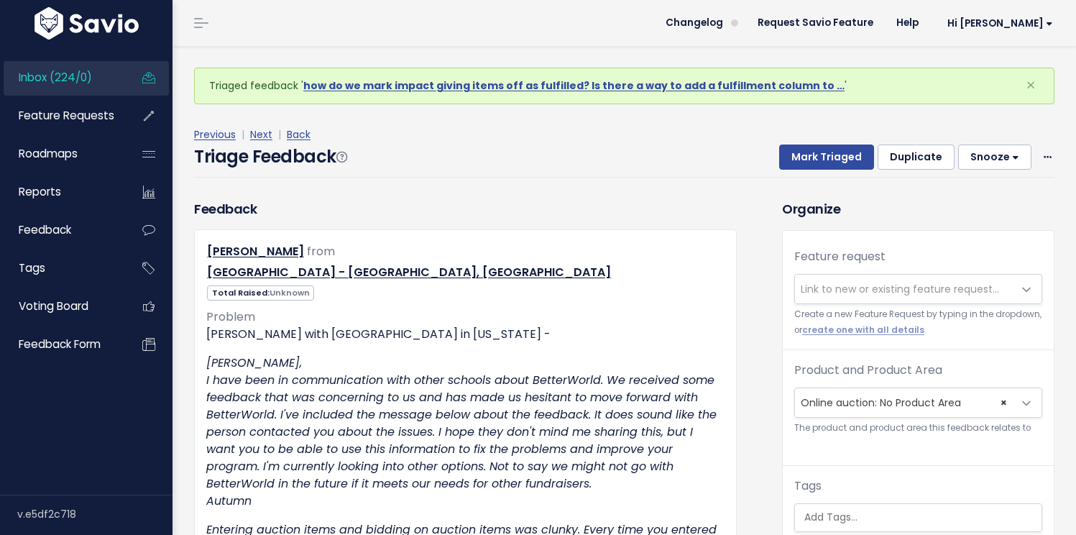
click at [65, 84] on span "Inbox (224/0)" at bounding box center [55, 77] width 73 height 15
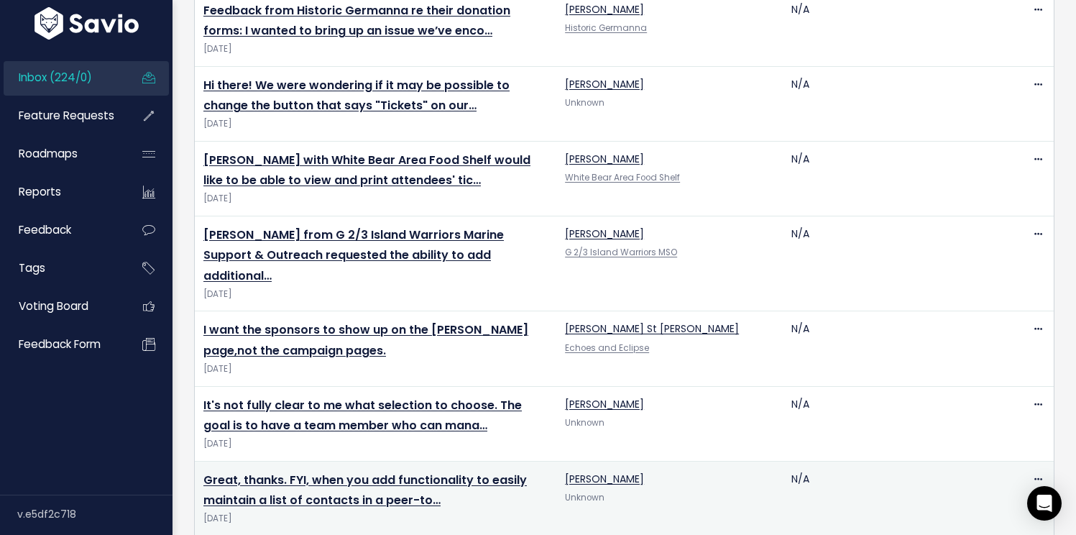
scroll to position [3397, 0]
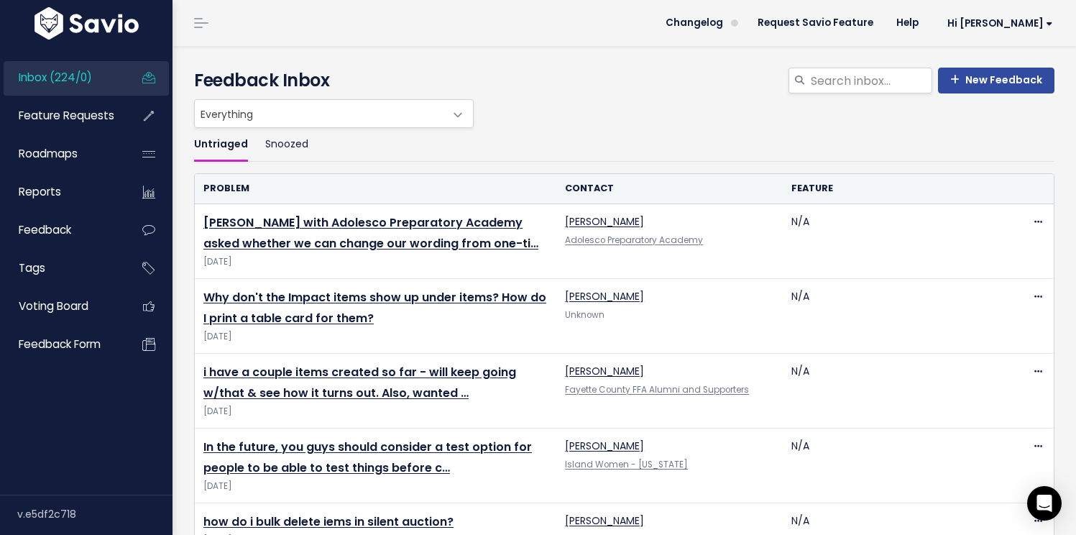
click at [543, 136] on ul "Untriaged Snoozed" at bounding box center [624, 145] width 860 height 34
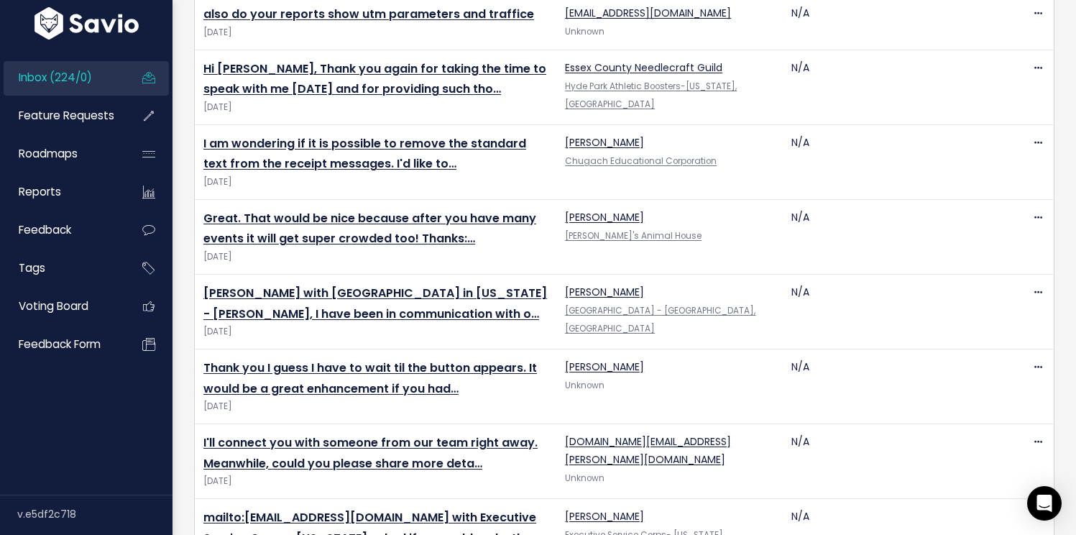
scroll to position [1812, 0]
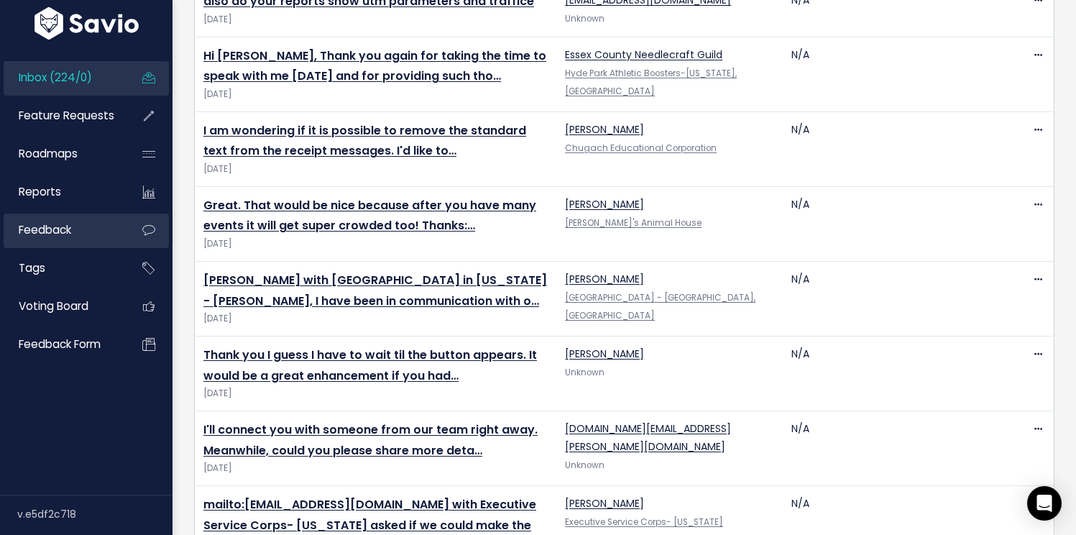
click at [81, 222] on link "Feedback" at bounding box center [62, 229] width 116 height 33
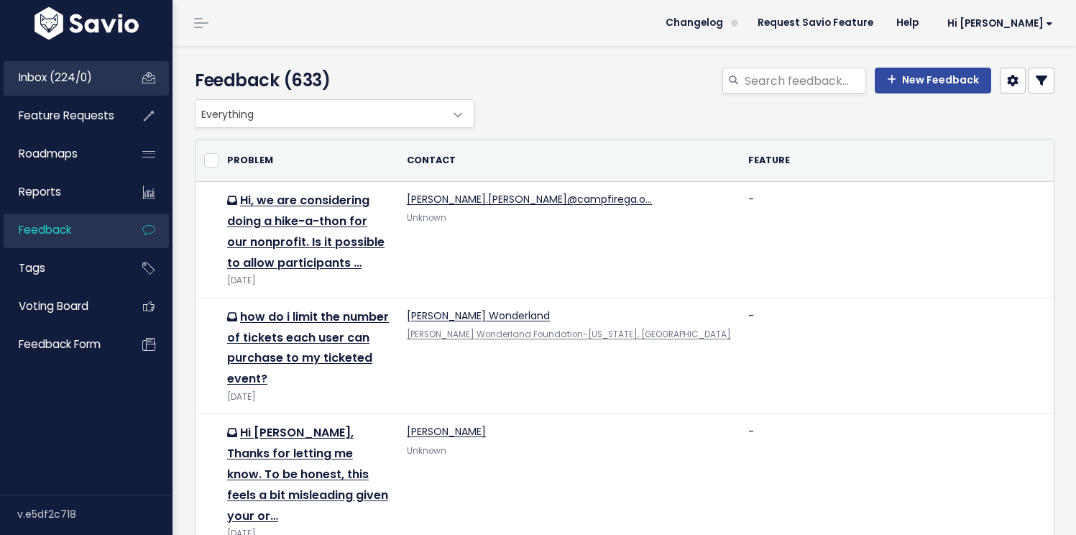
click at [56, 80] on span "Inbox (224/0)" at bounding box center [55, 77] width 73 height 15
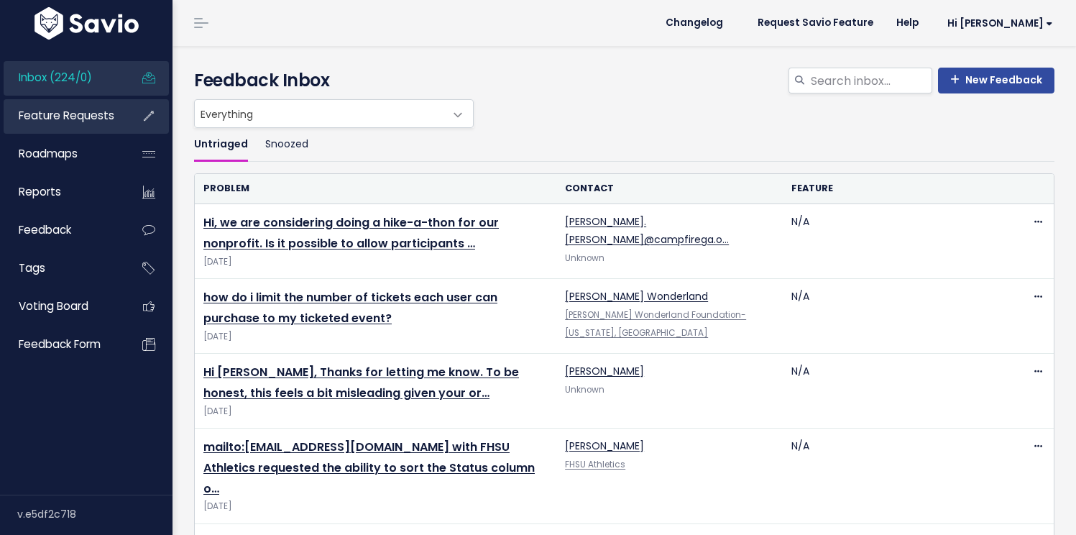
click at [59, 119] on span "Feature Requests" at bounding box center [67, 115] width 96 height 15
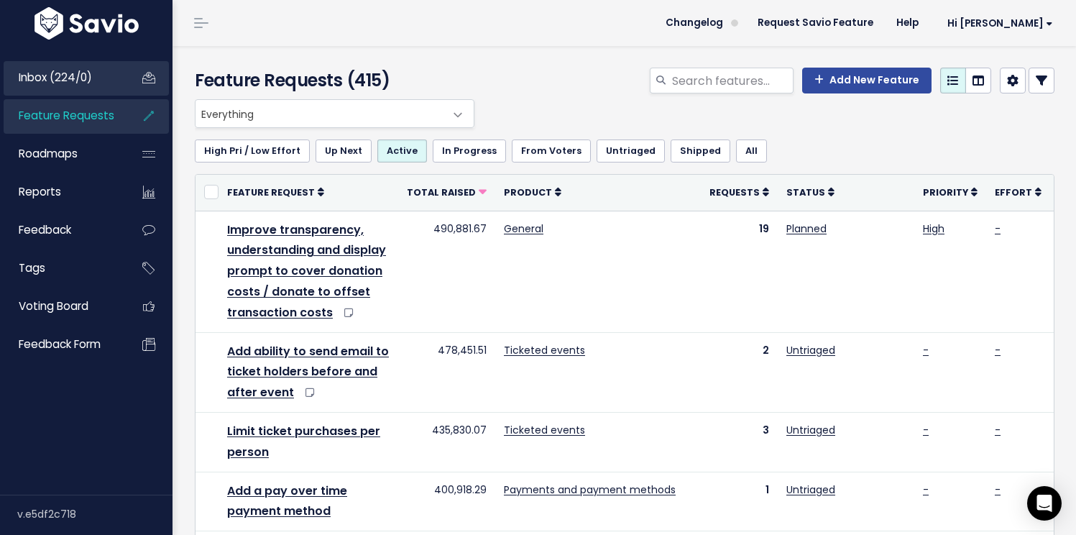
click at [59, 83] on span "Inbox (224/0)" at bounding box center [55, 77] width 73 height 15
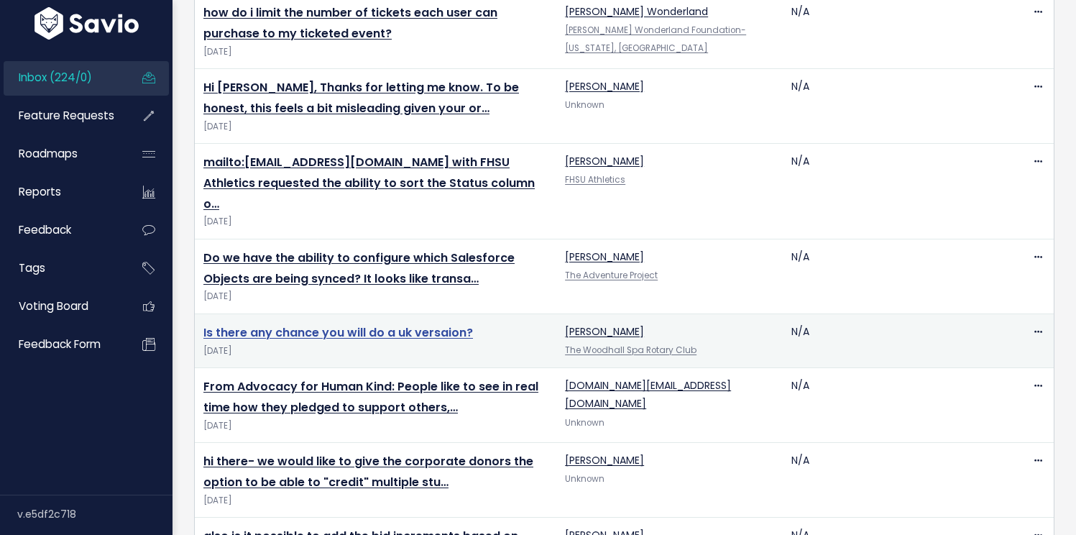
scroll to position [285, 0]
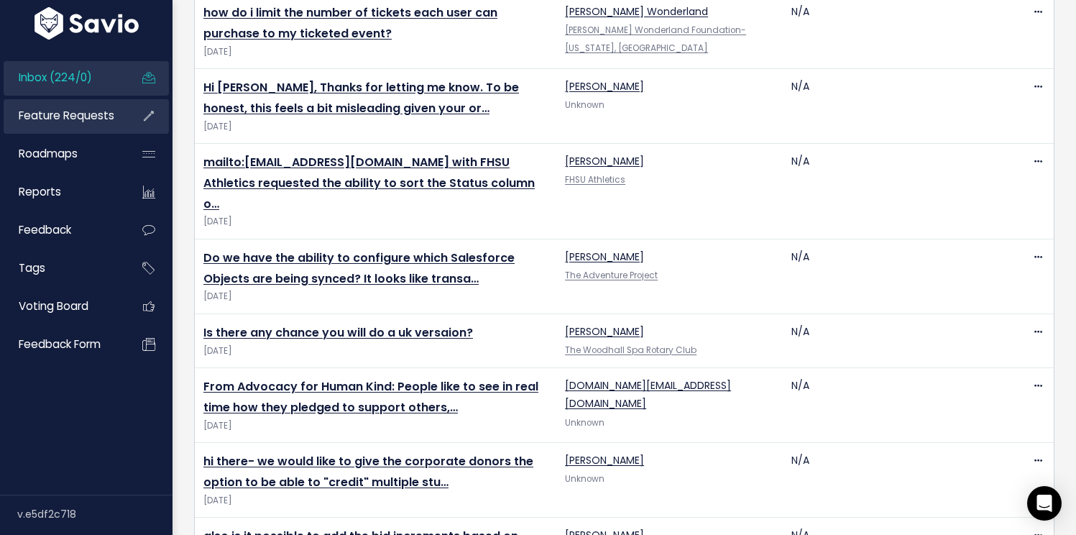
click at [67, 116] on span "Feature Requests" at bounding box center [67, 115] width 96 height 15
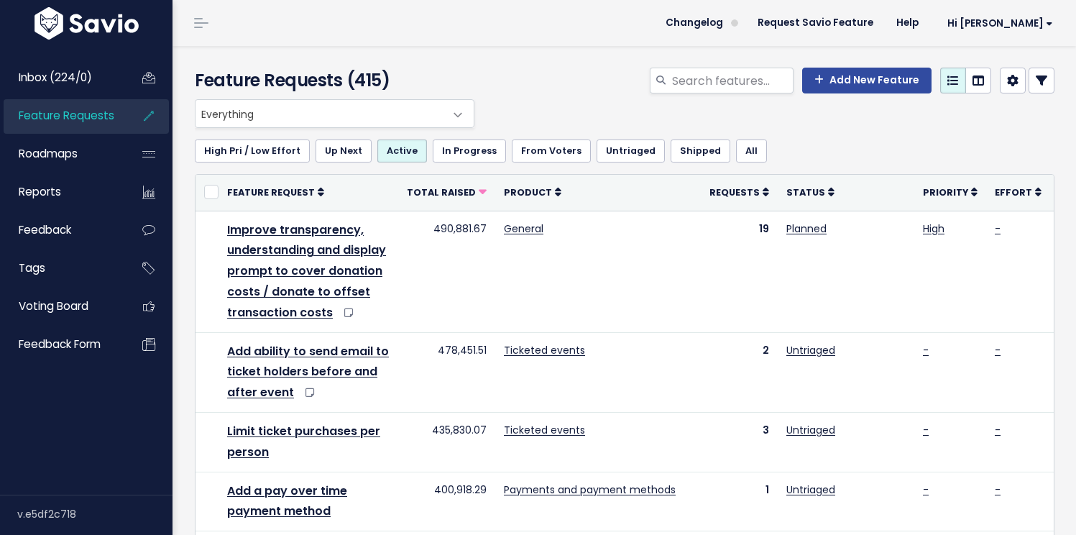
click at [1035, 77] on icon at bounding box center [1040, 80] width 11 height 11
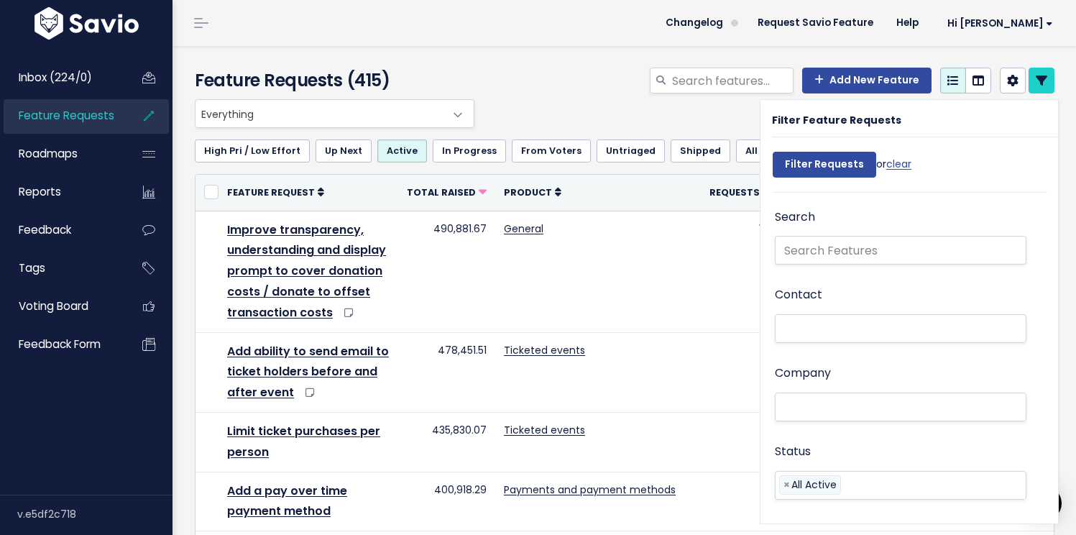
click at [535, 87] on div "Add New Feature" at bounding box center [772, 84] width 588 height 32
click at [353, 105] on span "Everything" at bounding box center [319, 113] width 249 height 27
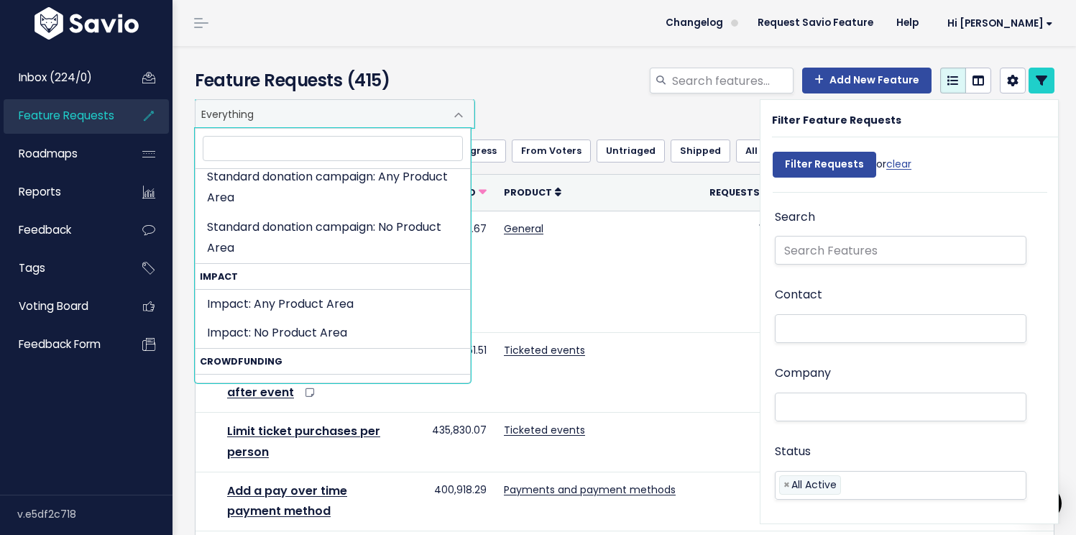
scroll to position [438, 0]
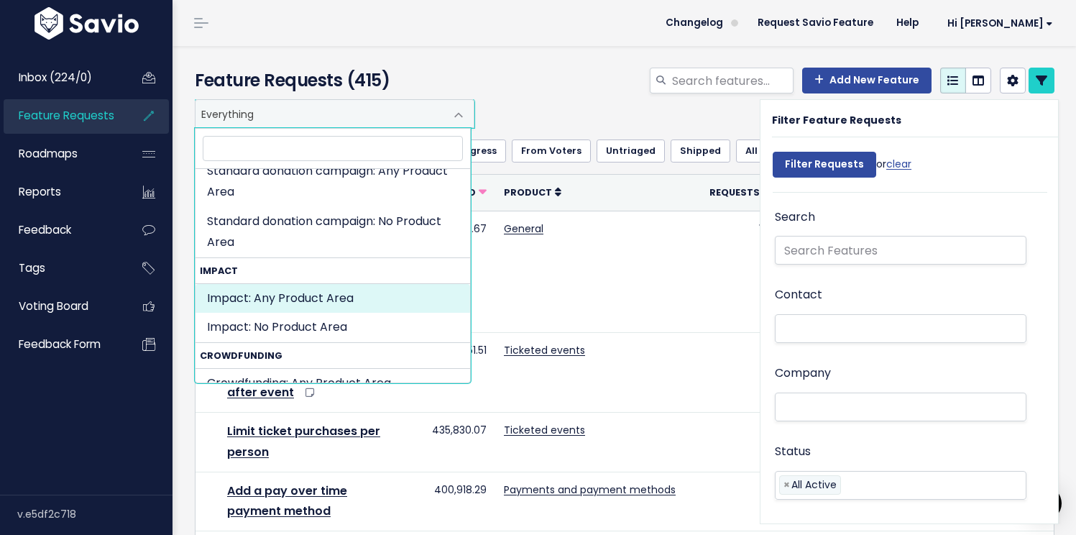
select select "IMPACT:"
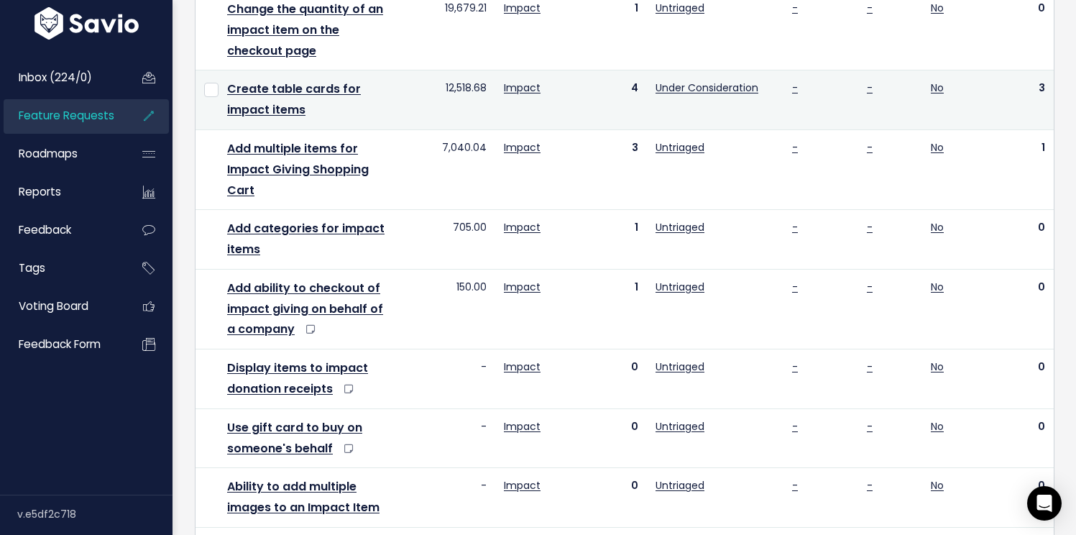
scroll to position [359, 0]
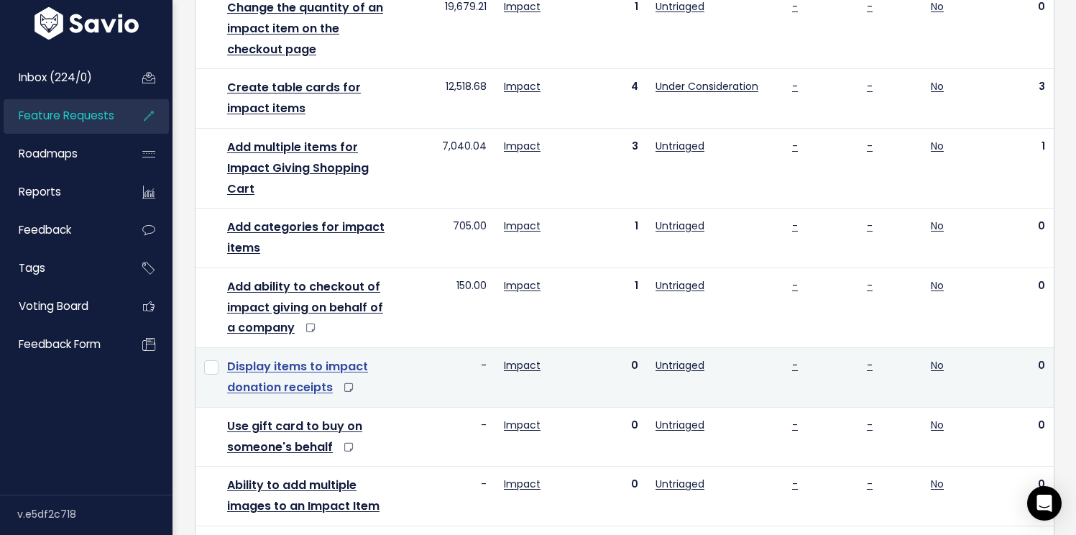
click at [298, 392] on link "Display items to impact donation receipts" at bounding box center [297, 376] width 141 height 37
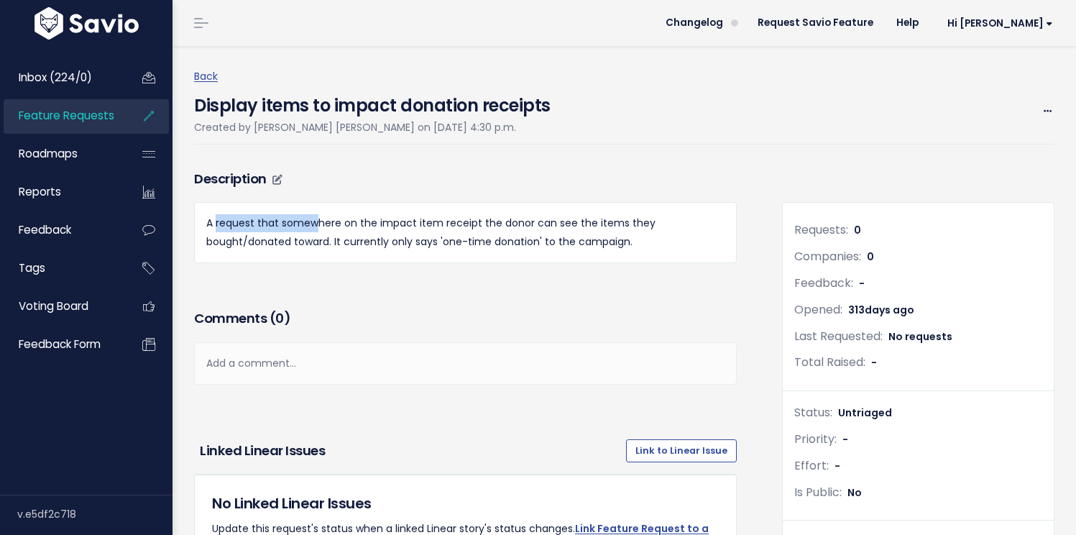
drag, startPoint x: 215, startPoint y: 226, endPoint x: 352, endPoint y: 222, distance: 137.3
click at [326, 223] on p "A request that somewhere on the impact item receipt the donor can see the items…" at bounding box center [465, 232] width 518 height 36
drag, startPoint x: 358, startPoint y: 222, endPoint x: 503, endPoint y: 222, distance: 145.2
click at [502, 222] on p "A request that somewhere on the impact item receipt the donor can see the items…" at bounding box center [465, 232] width 518 height 36
click at [503, 222] on p "A request that somewhere on the impact item receipt the donor can see the items…" at bounding box center [465, 232] width 518 height 36
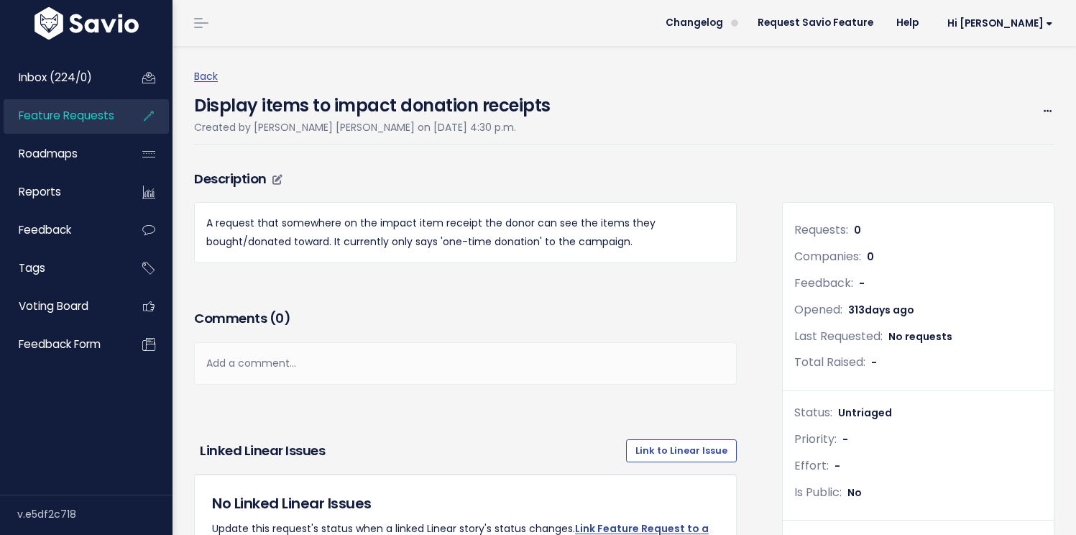
click at [240, 216] on p "A request that somewhere on the impact item receipt the donor can see the items…" at bounding box center [465, 232] width 518 height 36
drag, startPoint x: 240, startPoint y: 216, endPoint x: 287, endPoint y: 226, distance: 48.6
click at [255, 220] on p "A request that somewhere on the impact item receipt the donor can see the items…" at bounding box center [465, 232] width 518 height 36
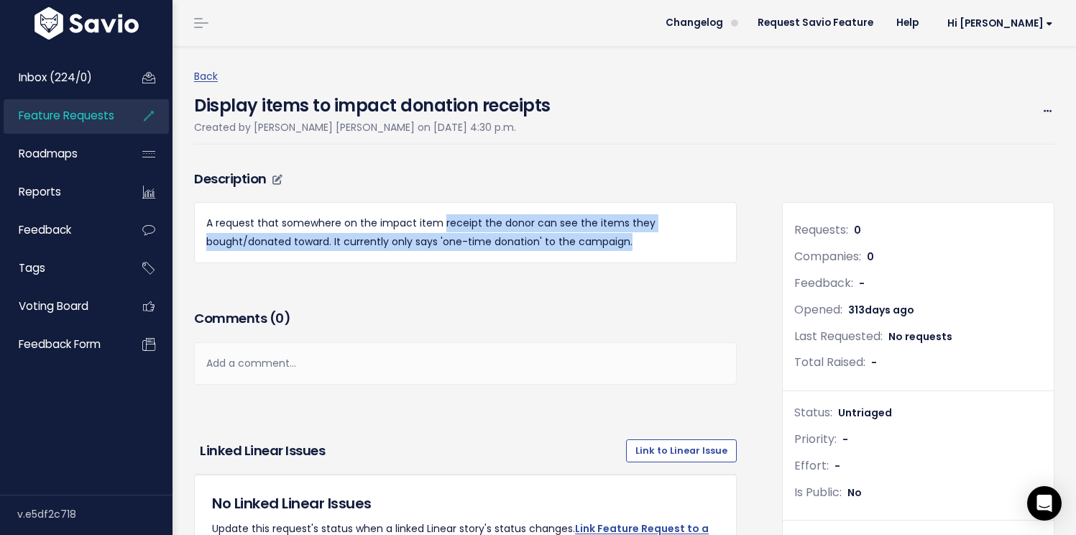
drag, startPoint x: 442, startPoint y: 226, endPoint x: 652, endPoint y: 235, distance: 210.7
click at [652, 235] on p "A request that somewhere on the impact item receipt the donor can see the items…" at bounding box center [465, 232] width 518 height 36
click at [502, 236] on p "A request that somewhere on the impact item receipt the donor can see the items…" at bounding box center [465, 232] width 518 height 36
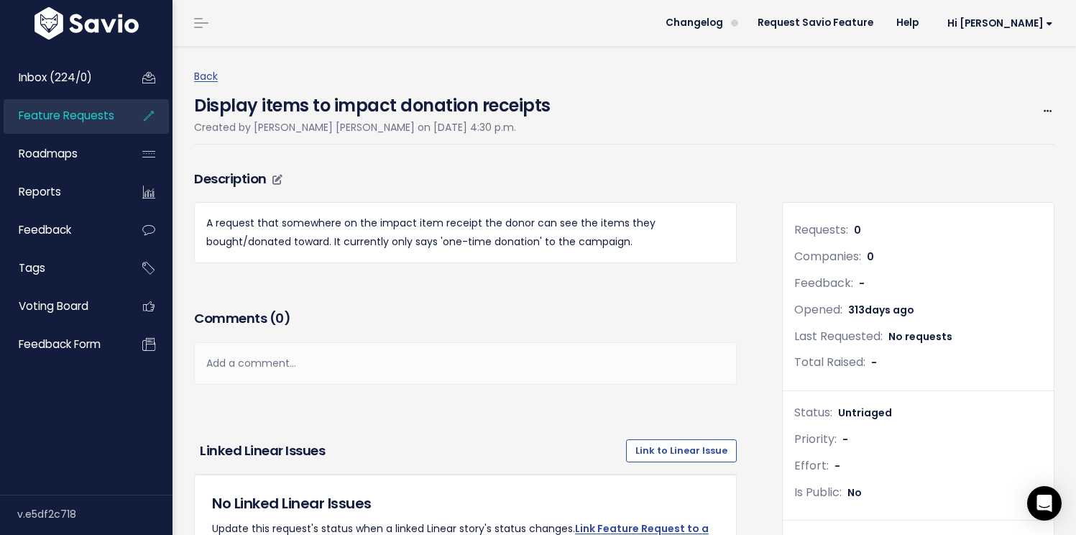
click at [292, 244] on p "A request that somewhere on the impact item receipt the donor can see the items…" at bounding box center [465, 232] width 518 height 36
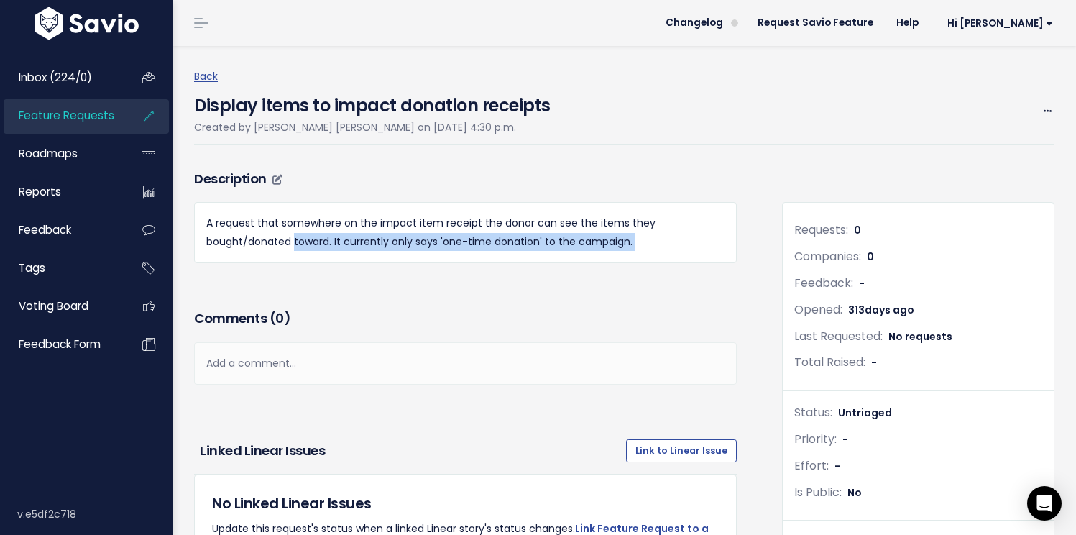
drag, startPoint x: 292, startPoint y: 244, endPoint x: 626, endPoint y: 241, distance: 333.4
click at [635, 241] on p "A request that somewhere on the impact item receipt the donor can see the items…" at bounding box center [465, 232] width 518 height 36
click at [546, 241] on p "A request that somewhere on the impact item receipt the donor can see the items…" at bounding box center [465, 232] width 518 height 36
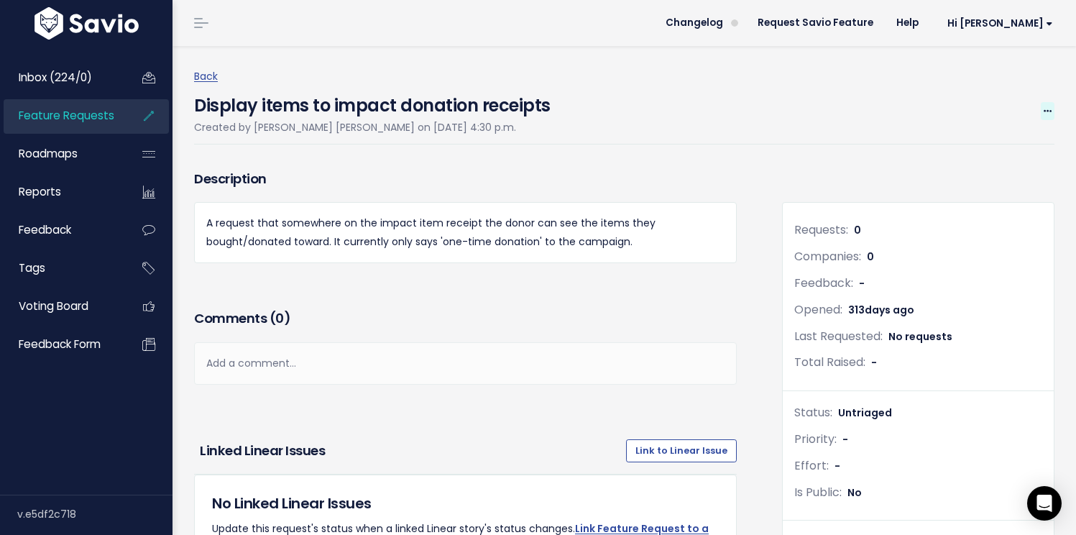
click at [1043, 107] on icon at bounding box center [1047, 111] width 8 height 9
click at [974, 147] on link "Edit" at bounding box center [999, 151] width 106 height 28
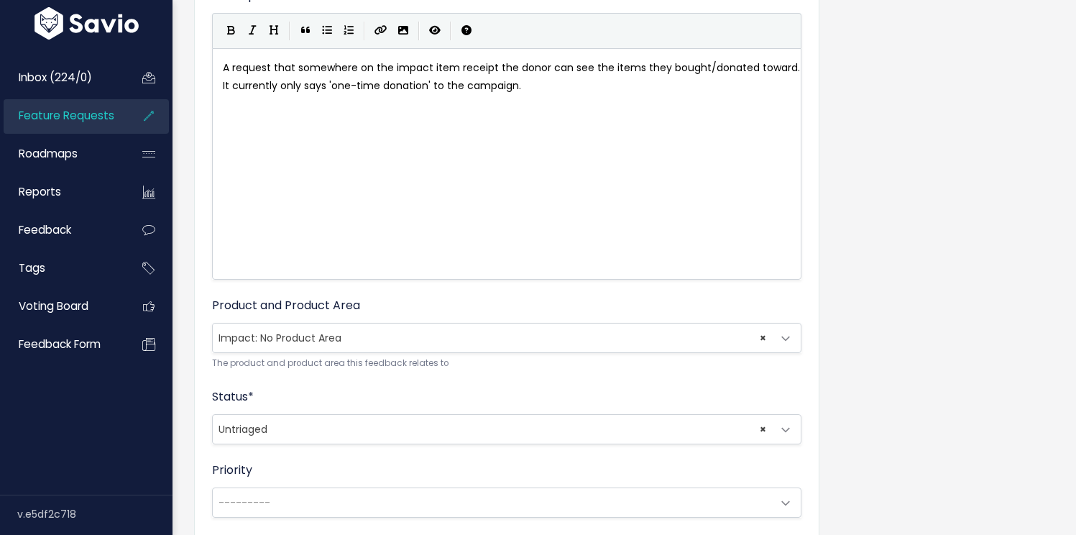
scroll to position [249, 0]
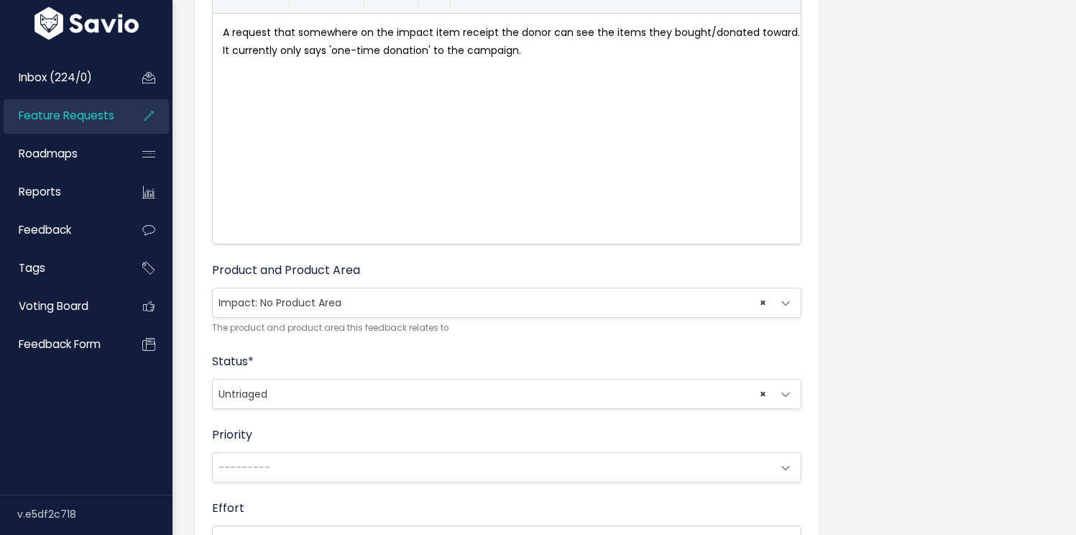
click at [377, 395] on span "× Untriaged" at bounding box center [492, 393] width 559 height 29
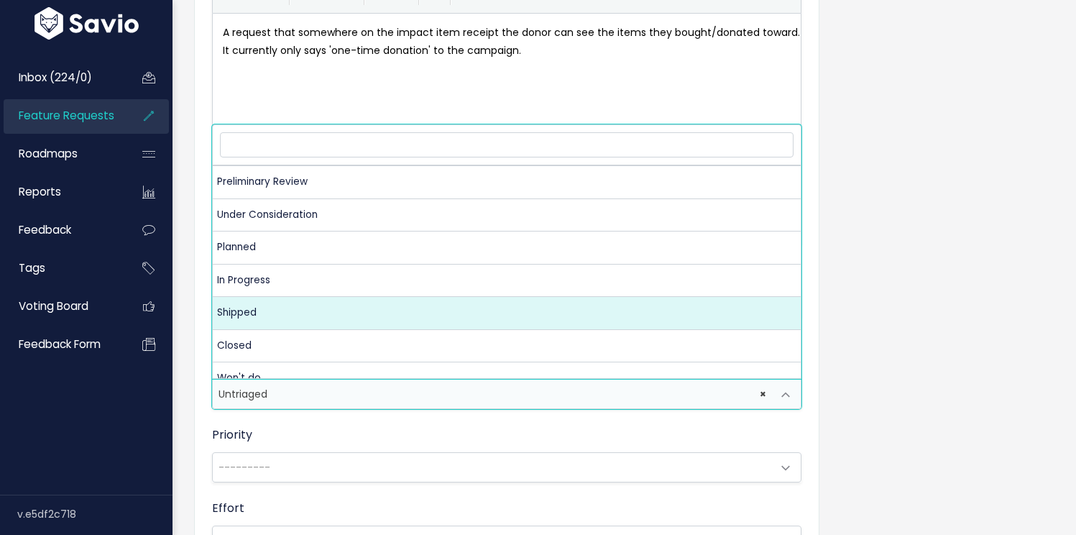
scroll to position [47, 0]
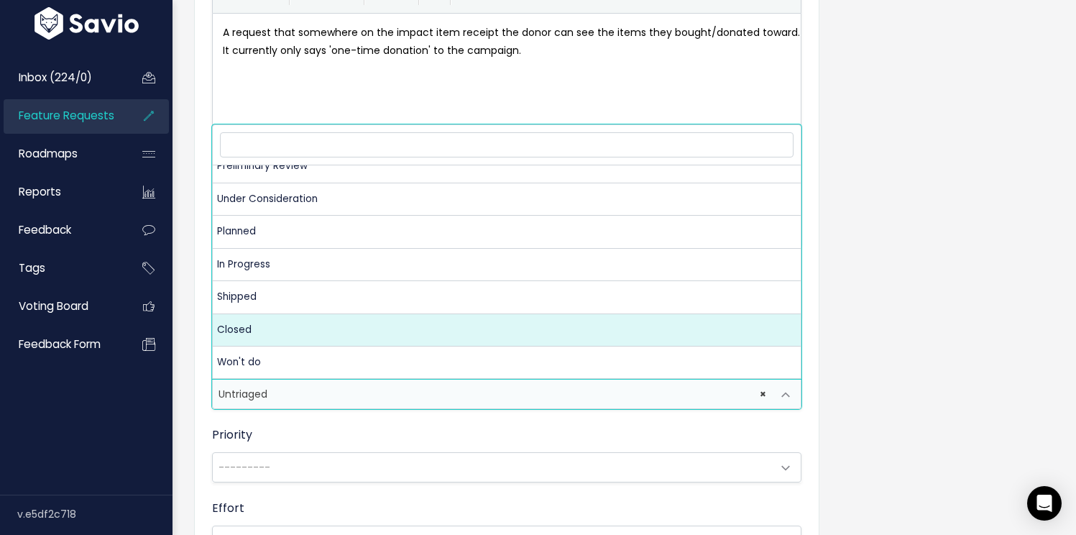
select select "CUSTOMER_NOTIFIED"
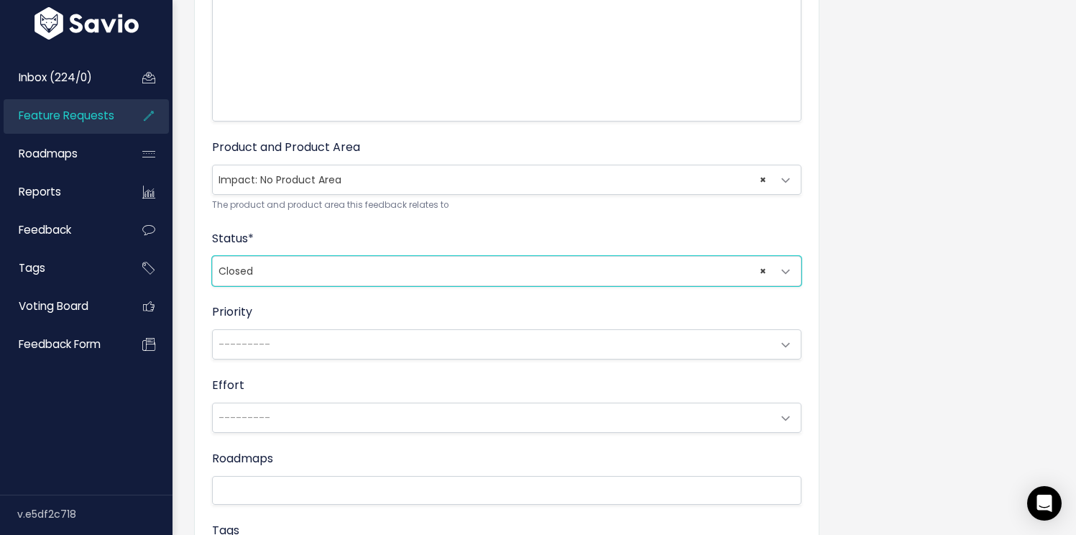
scroll to position [615, 0]
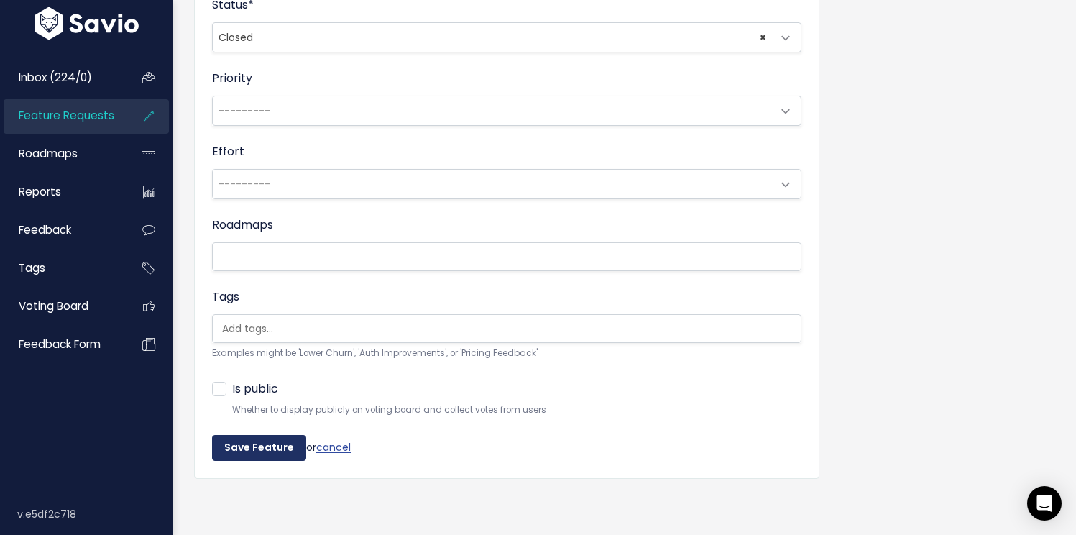
click at [259, 439] on input "Save Feature" at bounding box center [259, 448] width 94 height 26
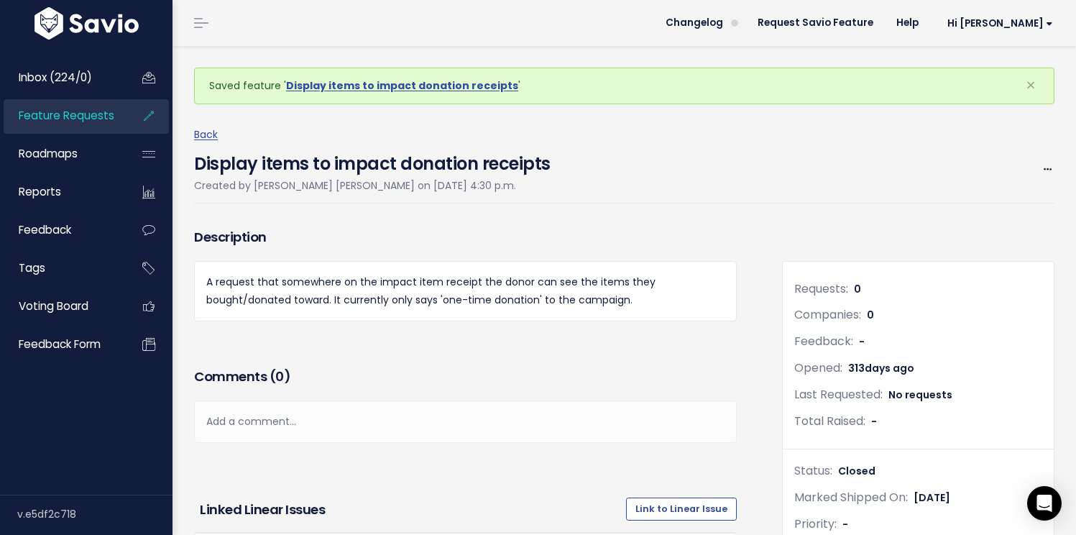
click at [71, 121] on span "Feature Requests" at bounding box center [67, 115] width 96 height 15
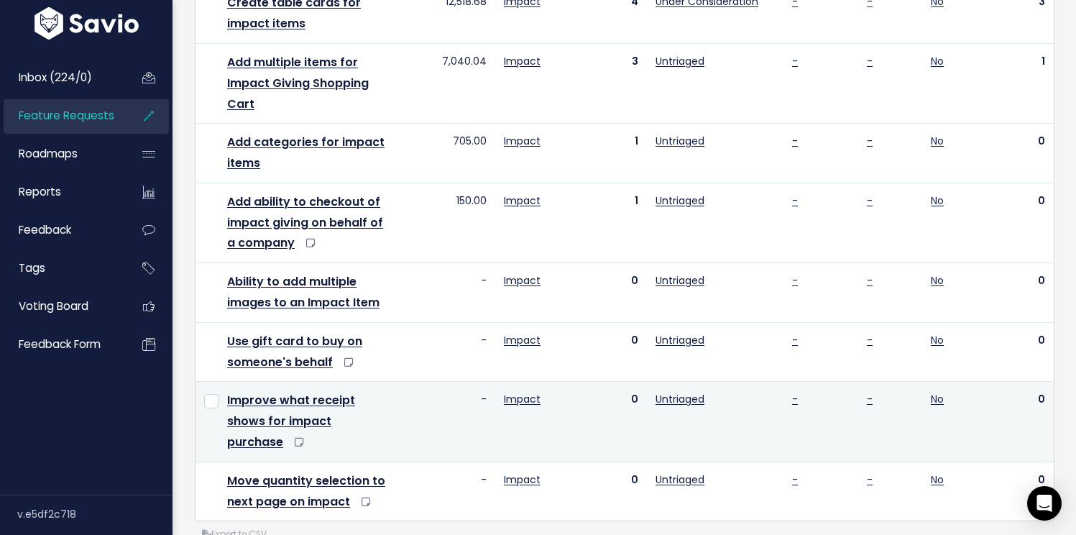
scroll to position [456, 0]
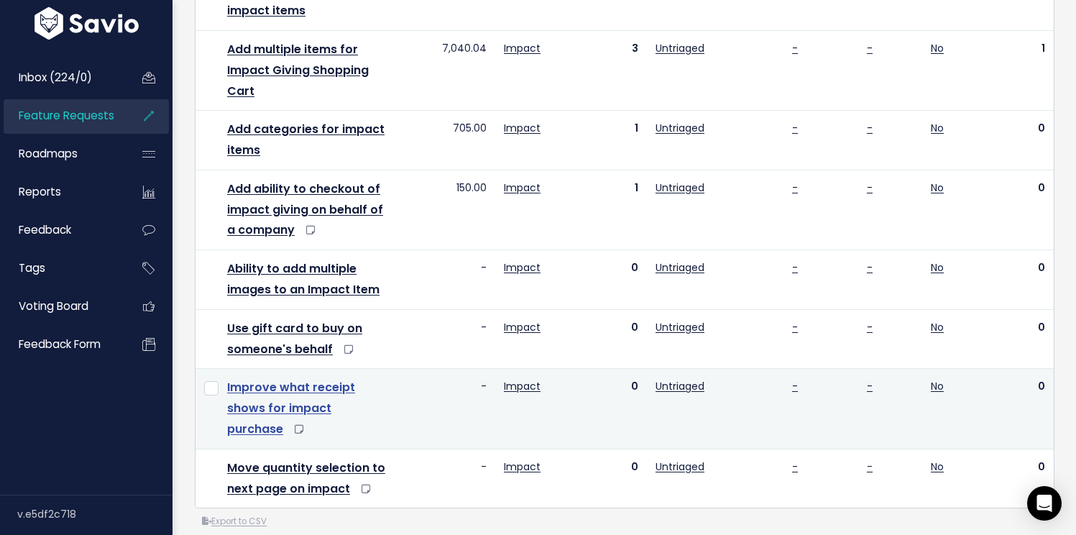
click at [308, 410] on link "Improve what receipt shows for impact purchase" at bounding box center [291, 408] width 128 height 58
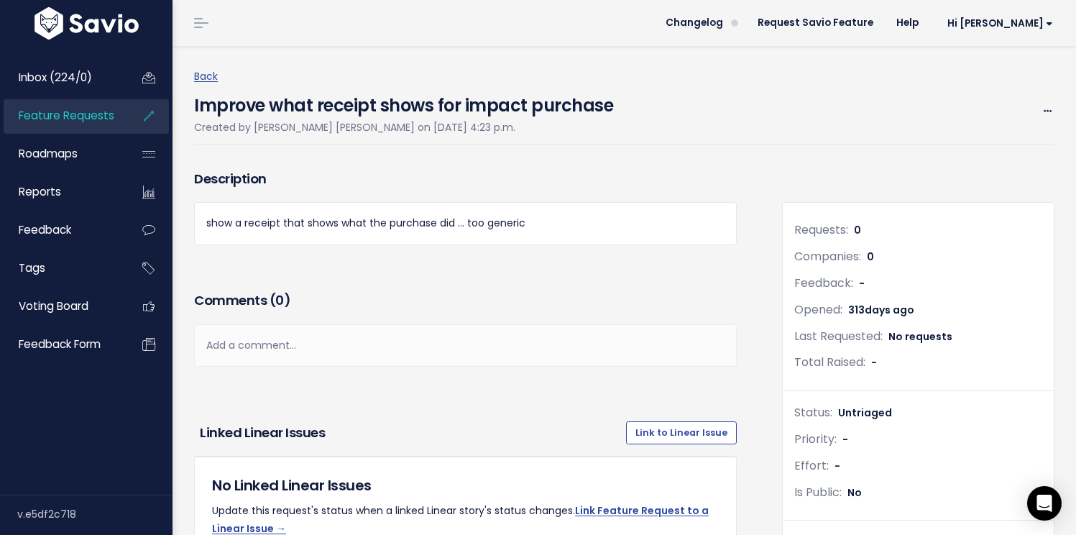
click at [1045, 106] on div "Back Improve what receipt shows for impact purchase Created by [PERSON_NAME] [P…" at bounding box center [629, 106] width 871 height 77
click at [1043, 107] on icon at bounding box center [1047, 111] width 8 height 9
click at [969, 151] on link "Edit" at bounding box center [999, 151] width 106 height 28
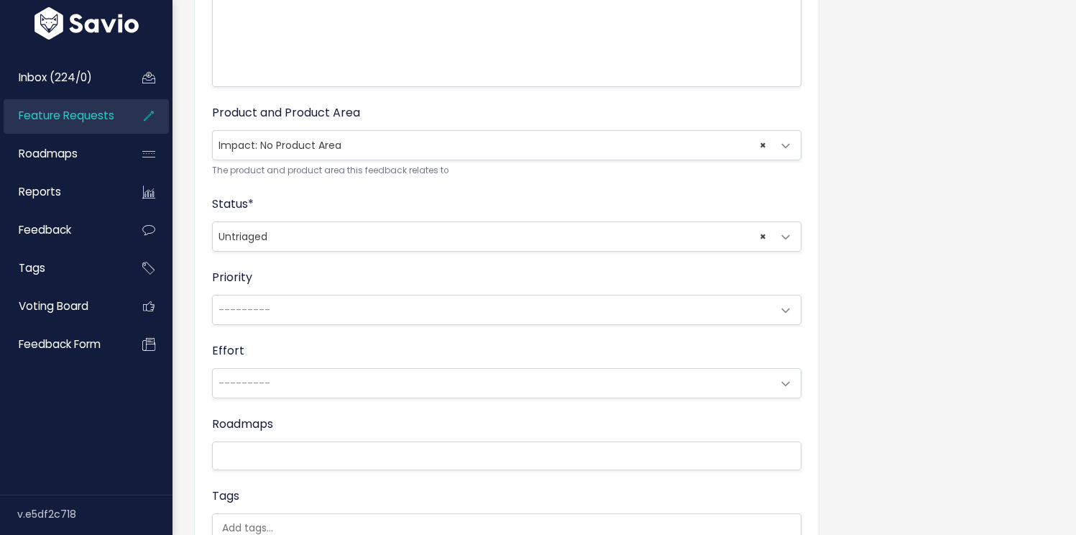
scroll to position [458, 0]
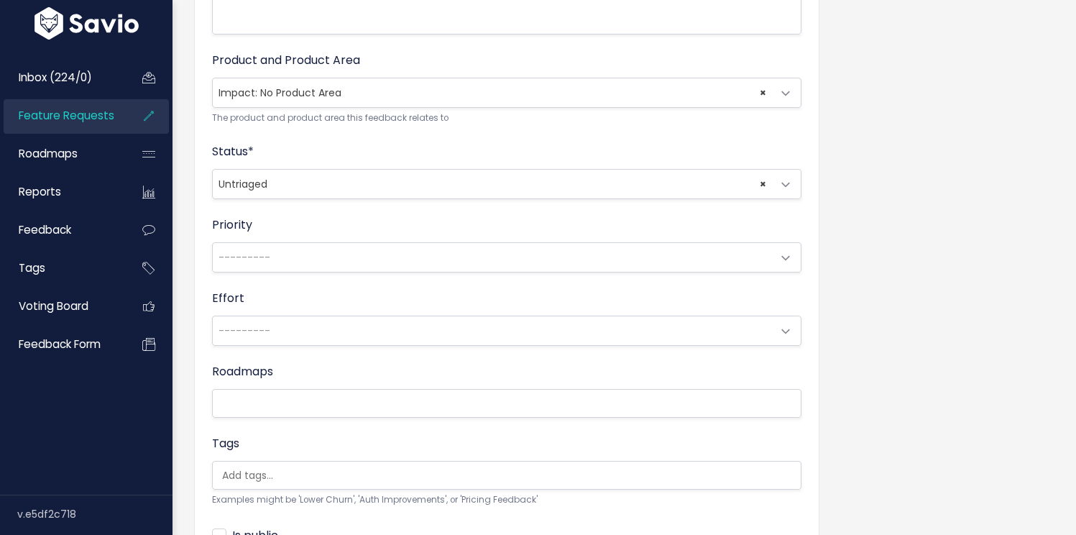
click at [347, 182] on span "× Untriaged" at bounding box center [492, 184] width 559 height 29
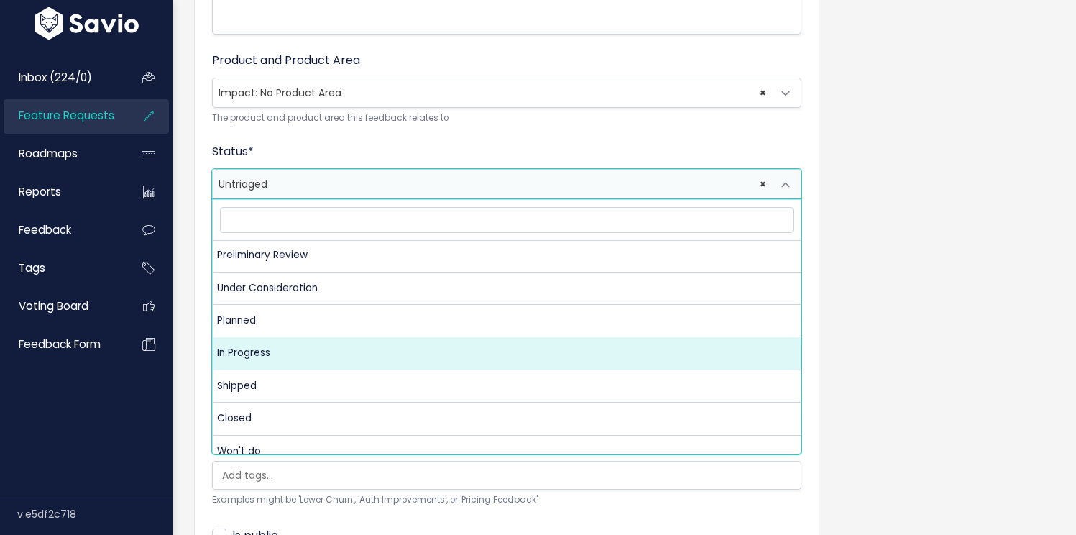
scroll to position [47, 0]
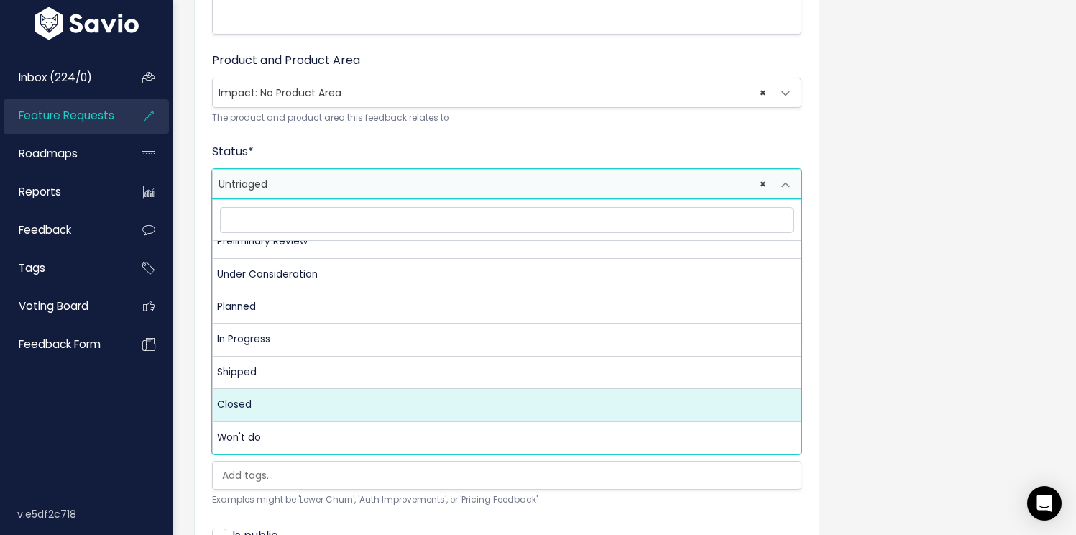
select select "CUSTOMER_NOTIFIED"
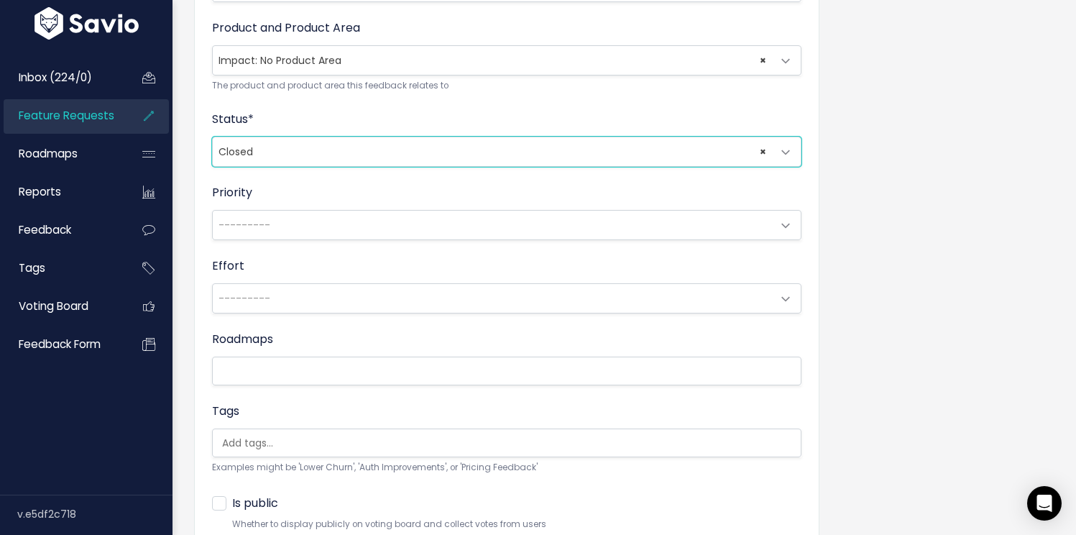
scroll to position [615, 0]
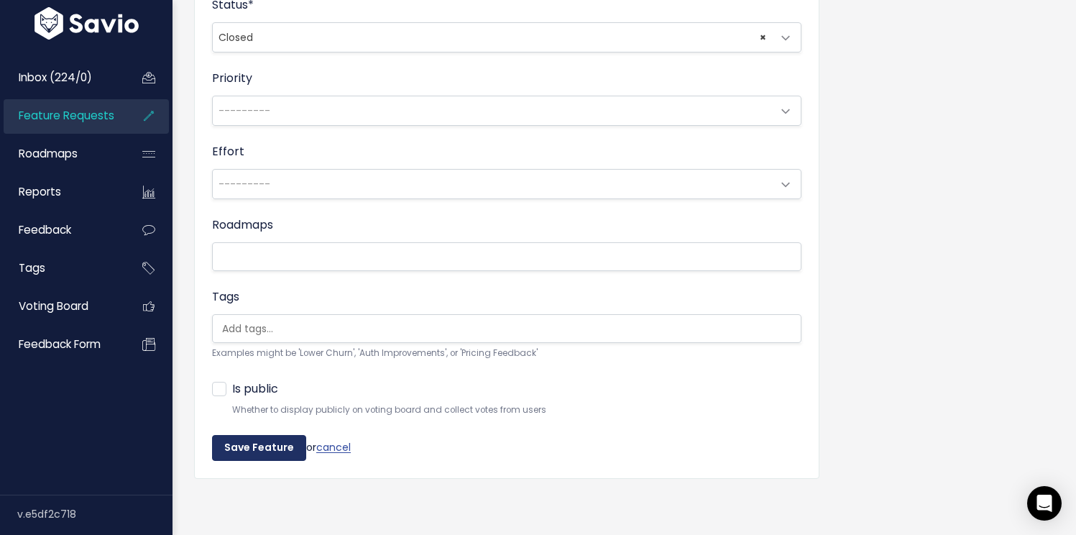
click at [258, 435] on input "Save Feature" at bounding box center [259, 448] width 94 height 26
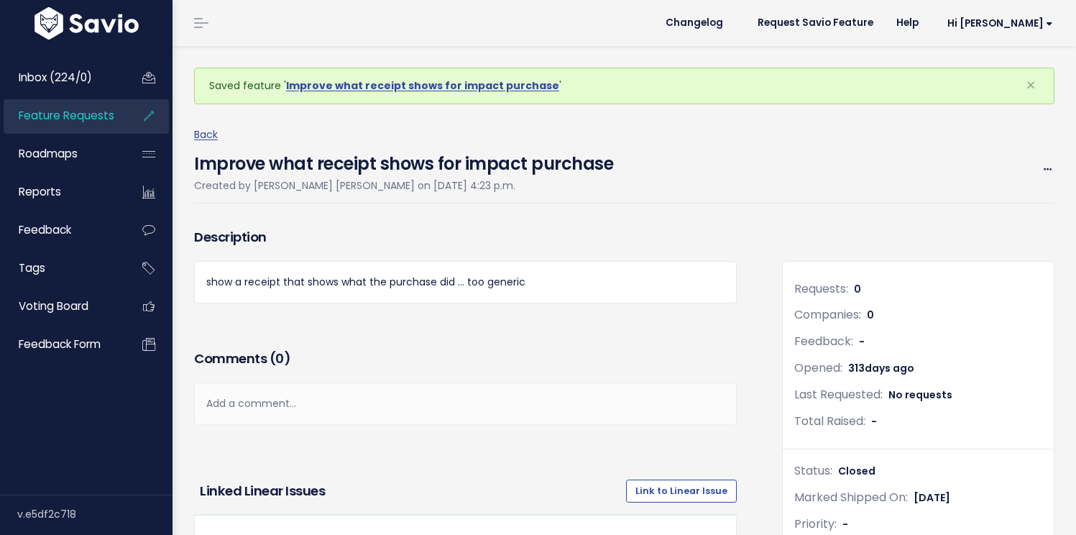
click at [59, 111] on span "Feature Requests" at bounding box center [67, 115] width 96 height 15
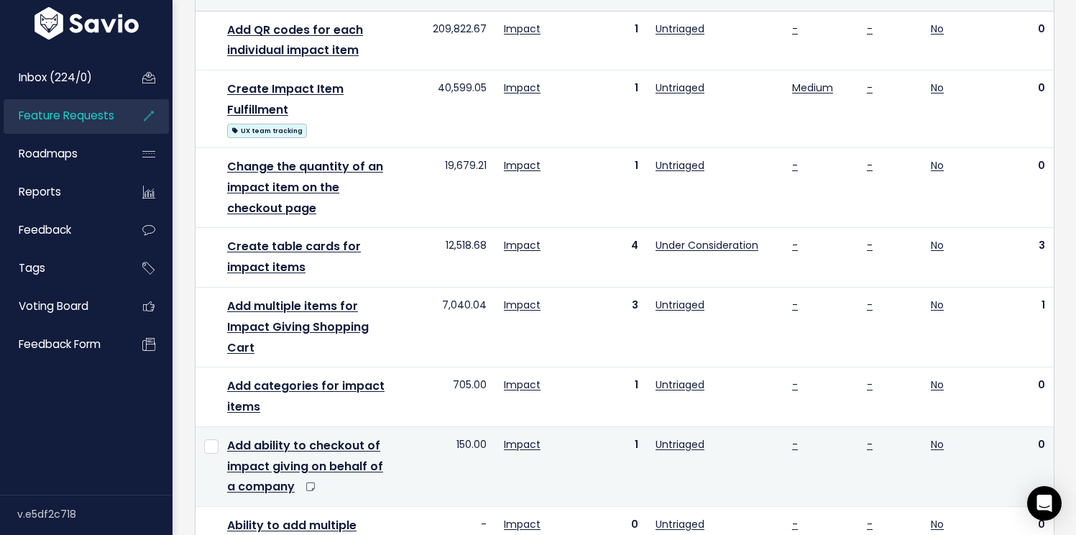
scroll to position [193, 0]
